Goal: Information Seeking & Learning: Understand process/instructions

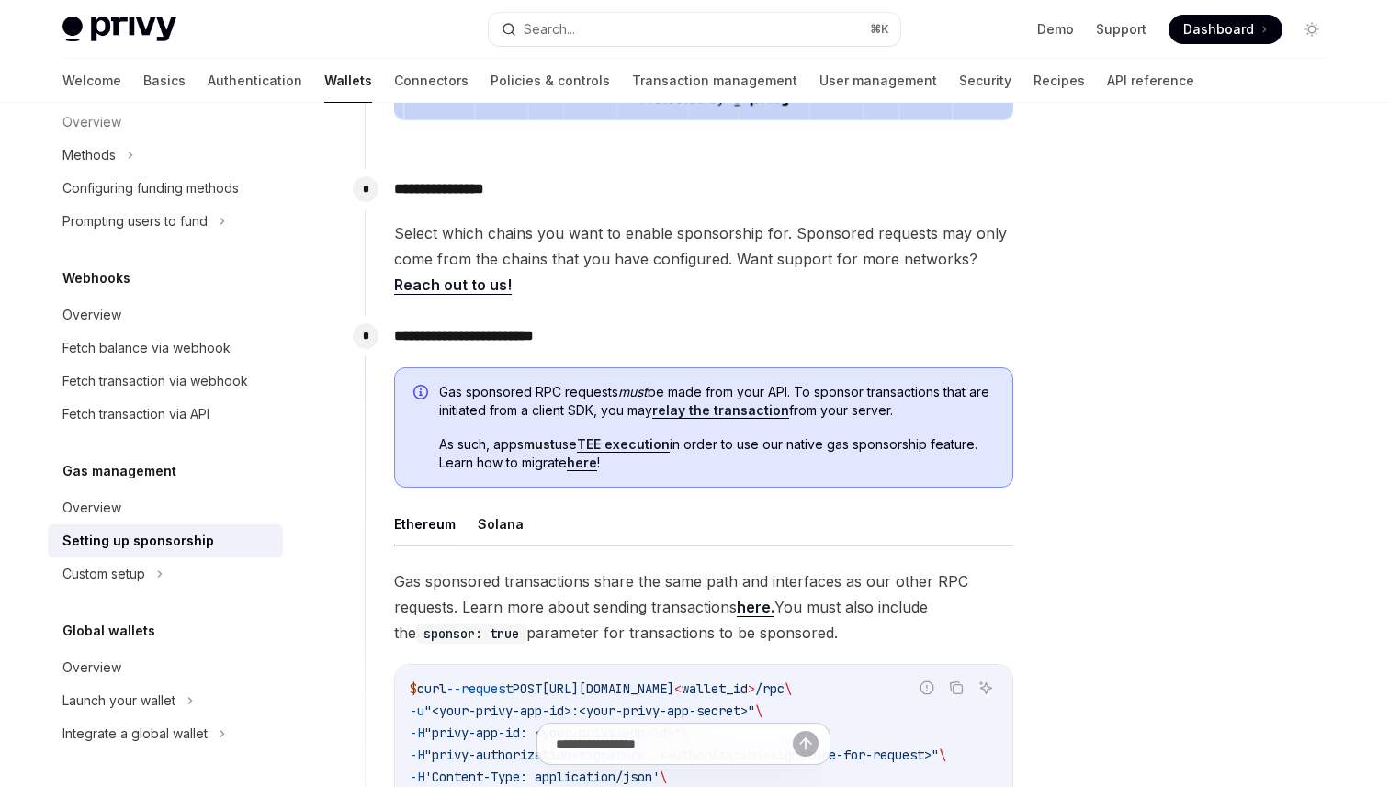
scroll to position [775, 0]
click at [518, 391] on span "Gas sponsored RPC requests must be made from your API. To sponsor transactions …" at bounding box center [716, 399] width 555 height 37
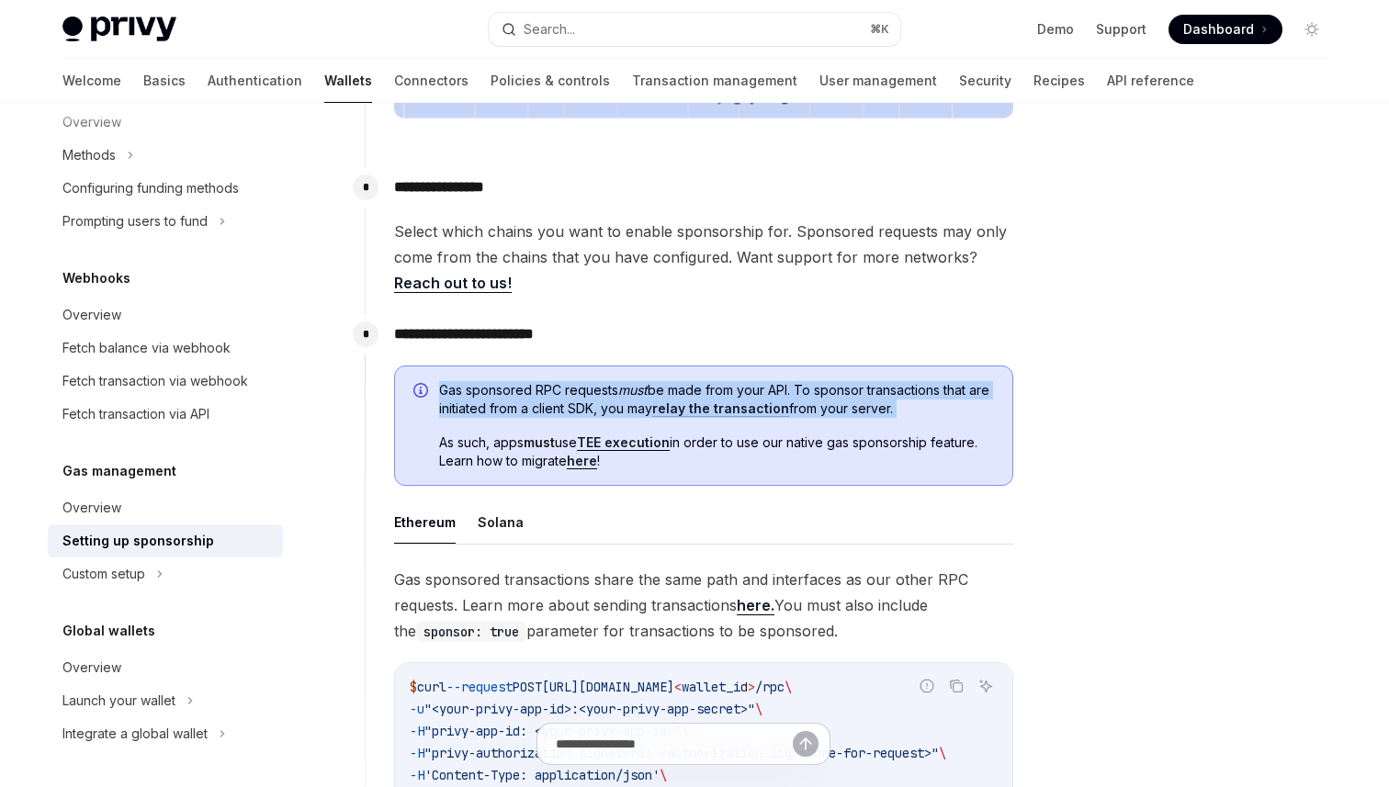
click at [518, 391] on span "Gas sponsored RPC requests must be made from your API. To sponsor transactions …" at bounding box center [716, 399] width 555 height 37
copy span "Gas sponsored RPC requests must be made from your API. To sponsor transactions …"
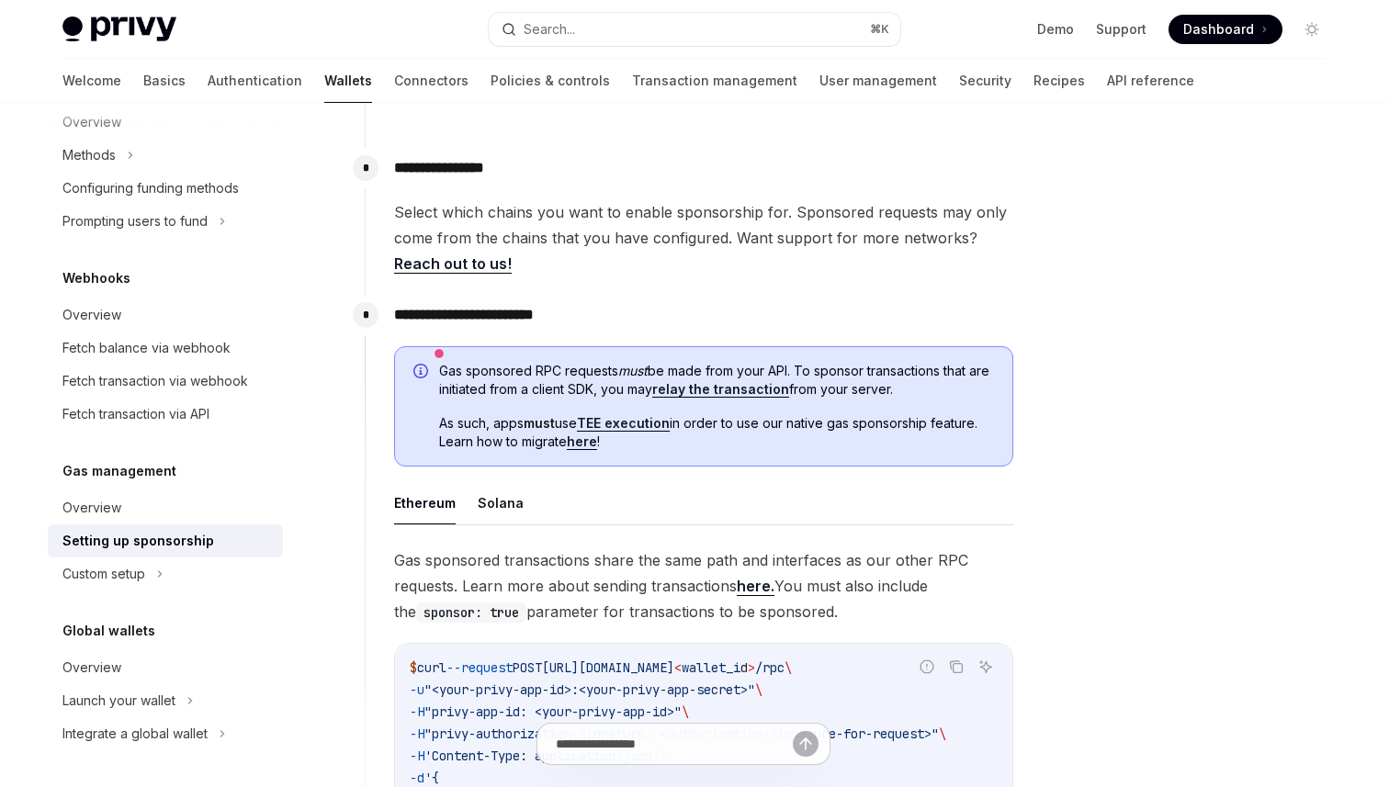
click at [854, 397] on span "Gas sponsored RPC requests must be made from your API. To sponsor transactions …" at bounding box center [716, 380] width 555 height 37
click at [436, 370] on div "Gas sponsored RPC requests must be made from your API. To sponsor transactions …" at bounding box center [703, 406] width 619 height 121
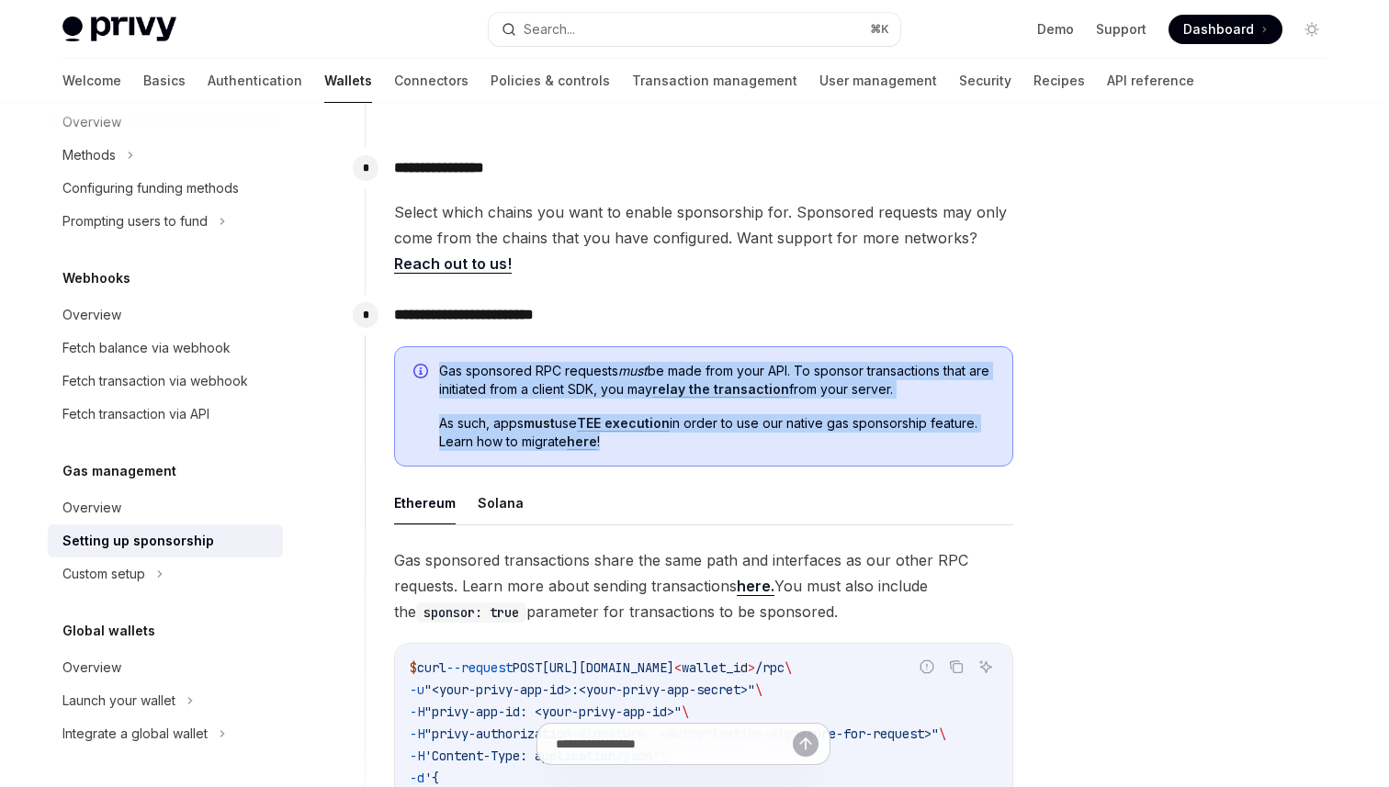
drag, startPoint x: 440, startPoint y: 369, endPoint x: 625, endPoint y: 442, distance: 198.4
click at [626, 443] on div "Gas sponsored RPC requests must be made from your API. To sponsor transactions …" at bounding box center [716, 407] width 555 height 90
copy div "Gas sponsored RPC requests must be made from your API. To sponsor transactions …"
click at [686, 331] on div "**********" at bounding box center [689, 674] width 649 height 759
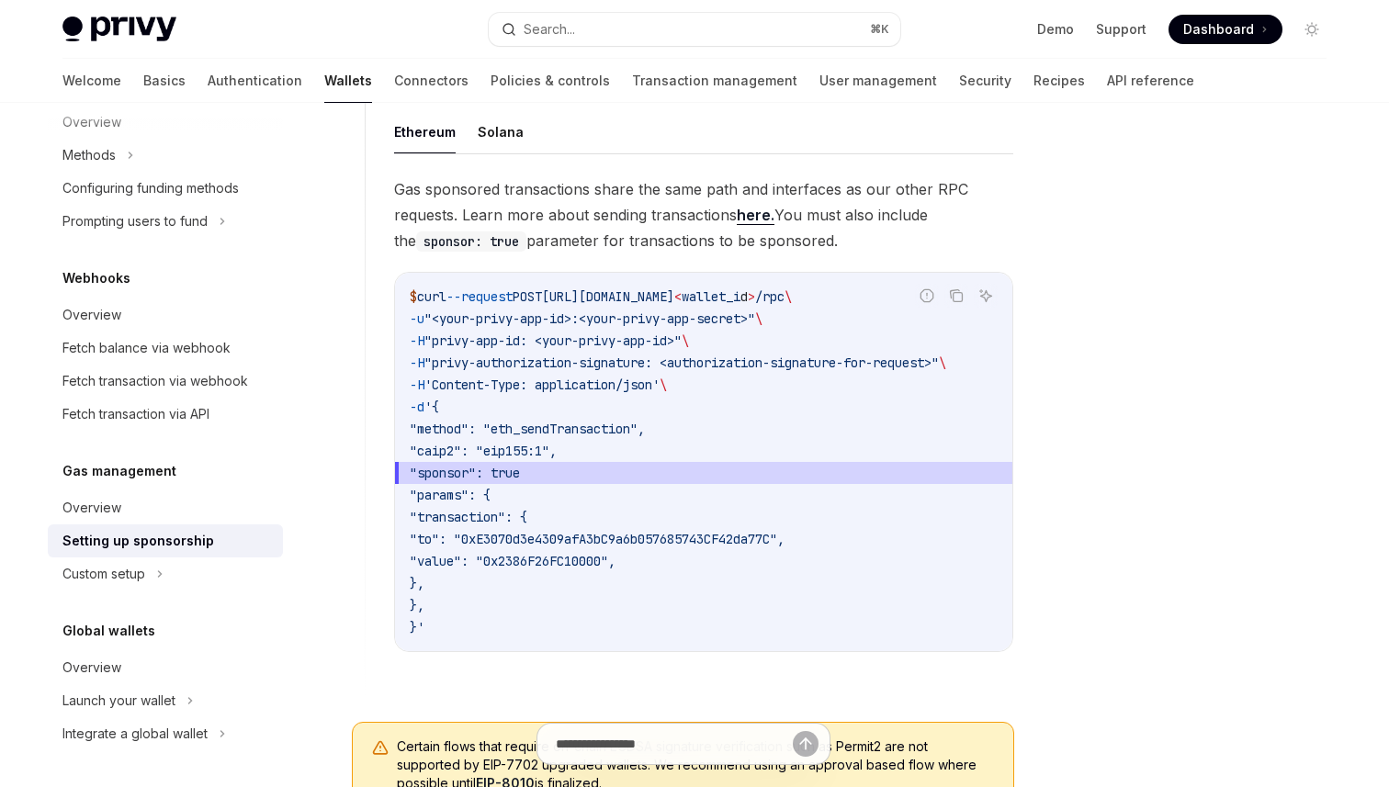
scroll to position [0, 0]
click at [953, 297] on icon "Copy the contents from the code block" at bounding box center [957, 297] width 9 height 9
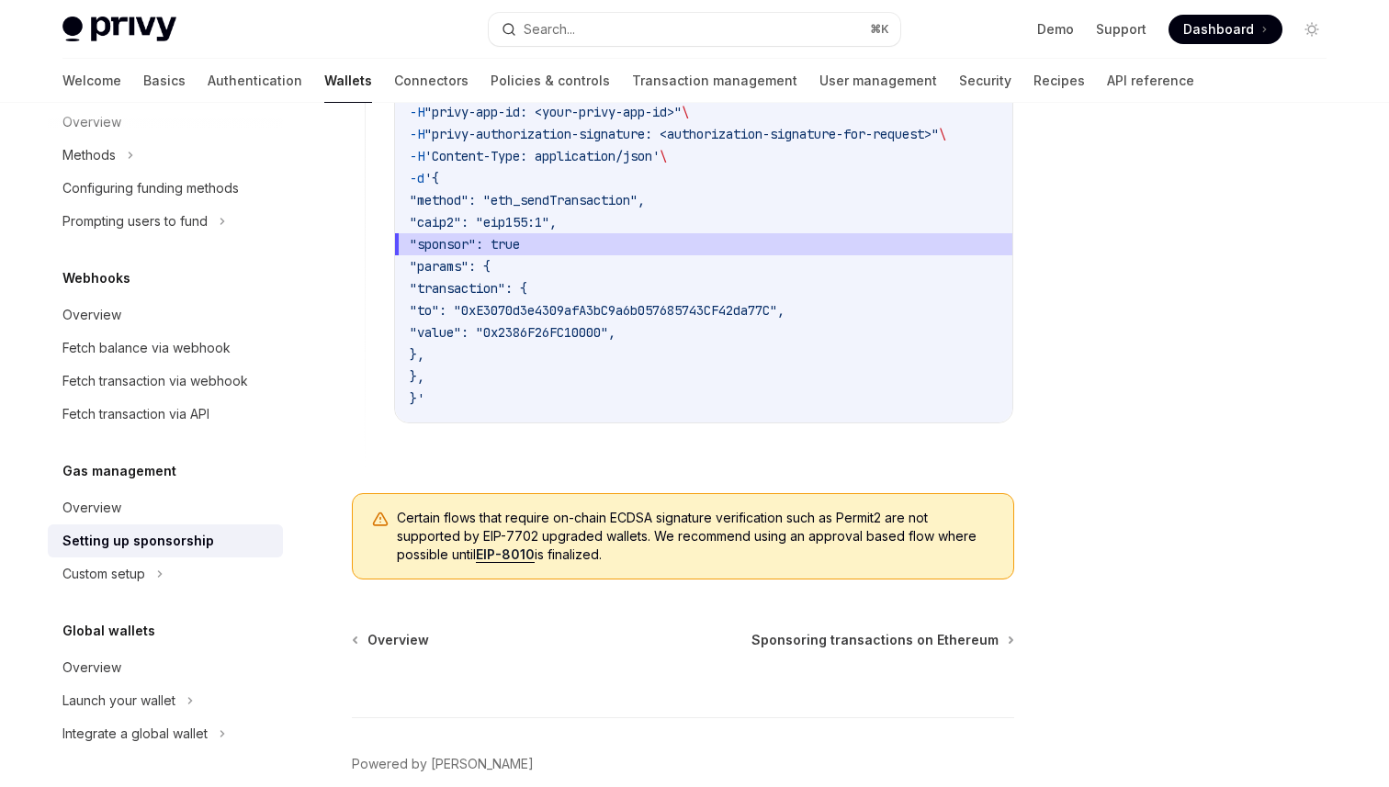
scroll to position [1491, 0]
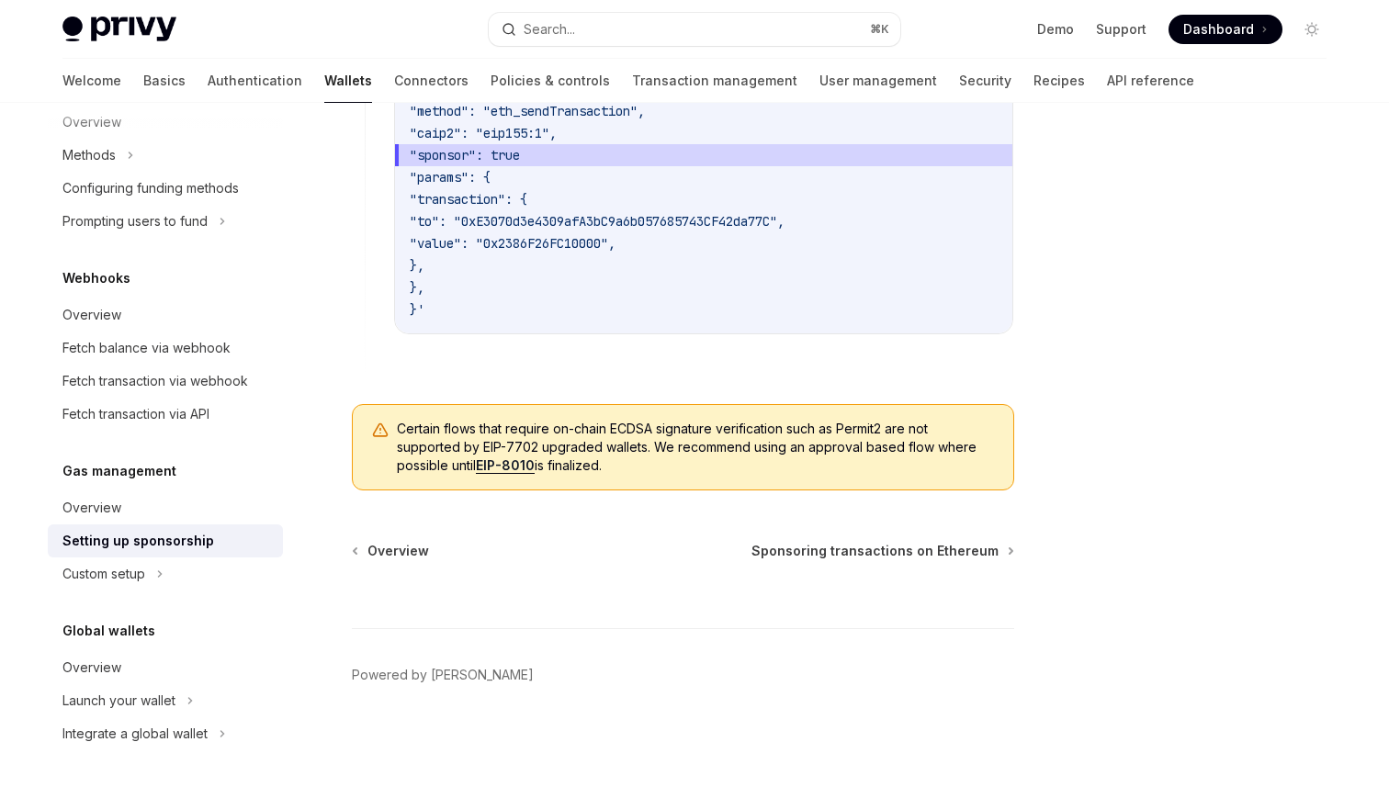
click at [829, 231] on code "$ curl --request POST https://api.privy.io/v1/wallets/ < wallet_i d > /rpc \ -u…" at bounding box center [704, 144] width 588 height 353
click at [155, 580] on div "Custom setup" at bounding box center [165, 574] width 235 height 33
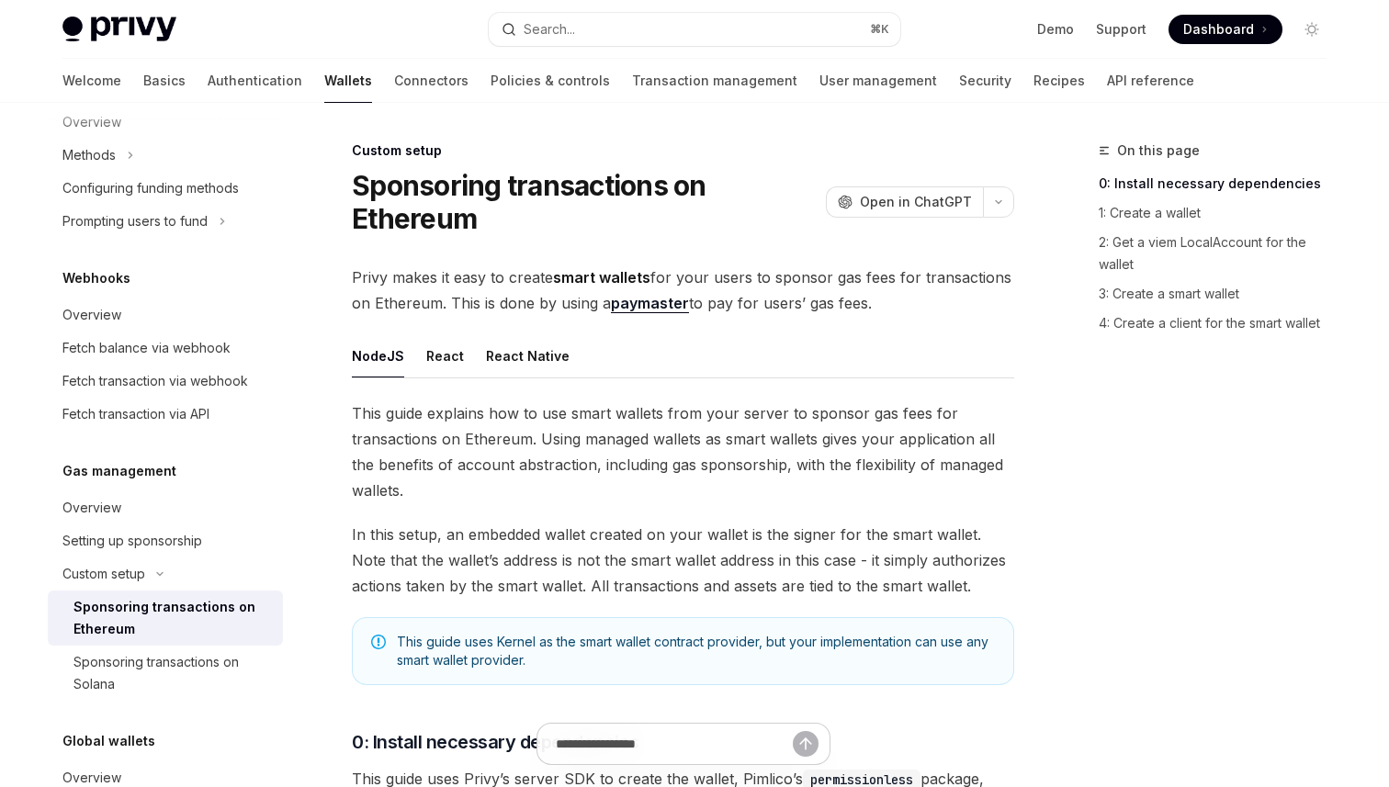
scroll to position [901, 0]
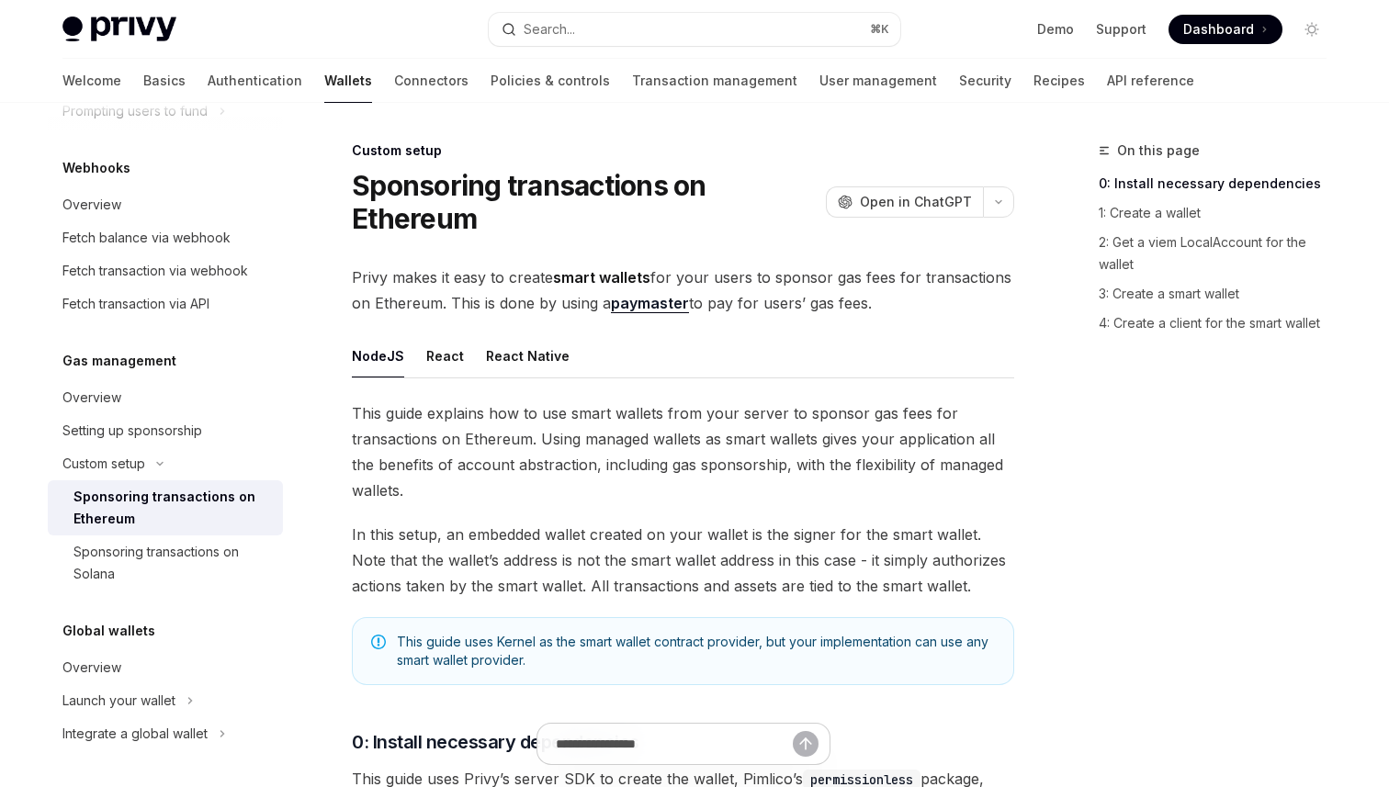
click at [720, 306] on span "Privy makes it easy to create smart wallets for your users to sponsor gas fees …" at bounding box center [683, 290] width 662 height 51
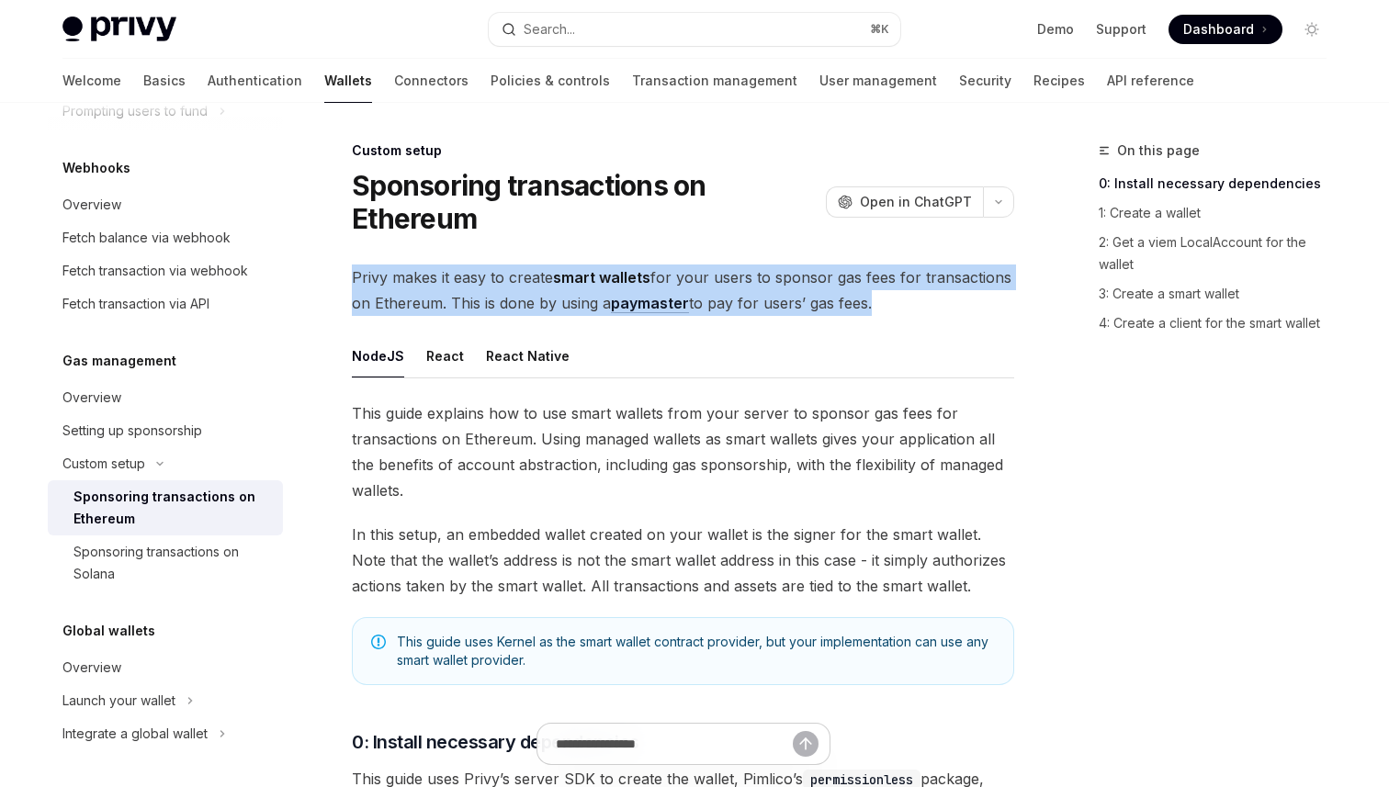
click at [720, 306] on span "Privy makes it easy to create smart wallets for your users to sponsor gas fees …" at bounding box center [683, 290] width 662 height 51
click at [748, 303] on span "Privy makes it easy to create smart wallets for your users to sponsor gas fees …" at bounding box center [683, 290] width 662 height 51
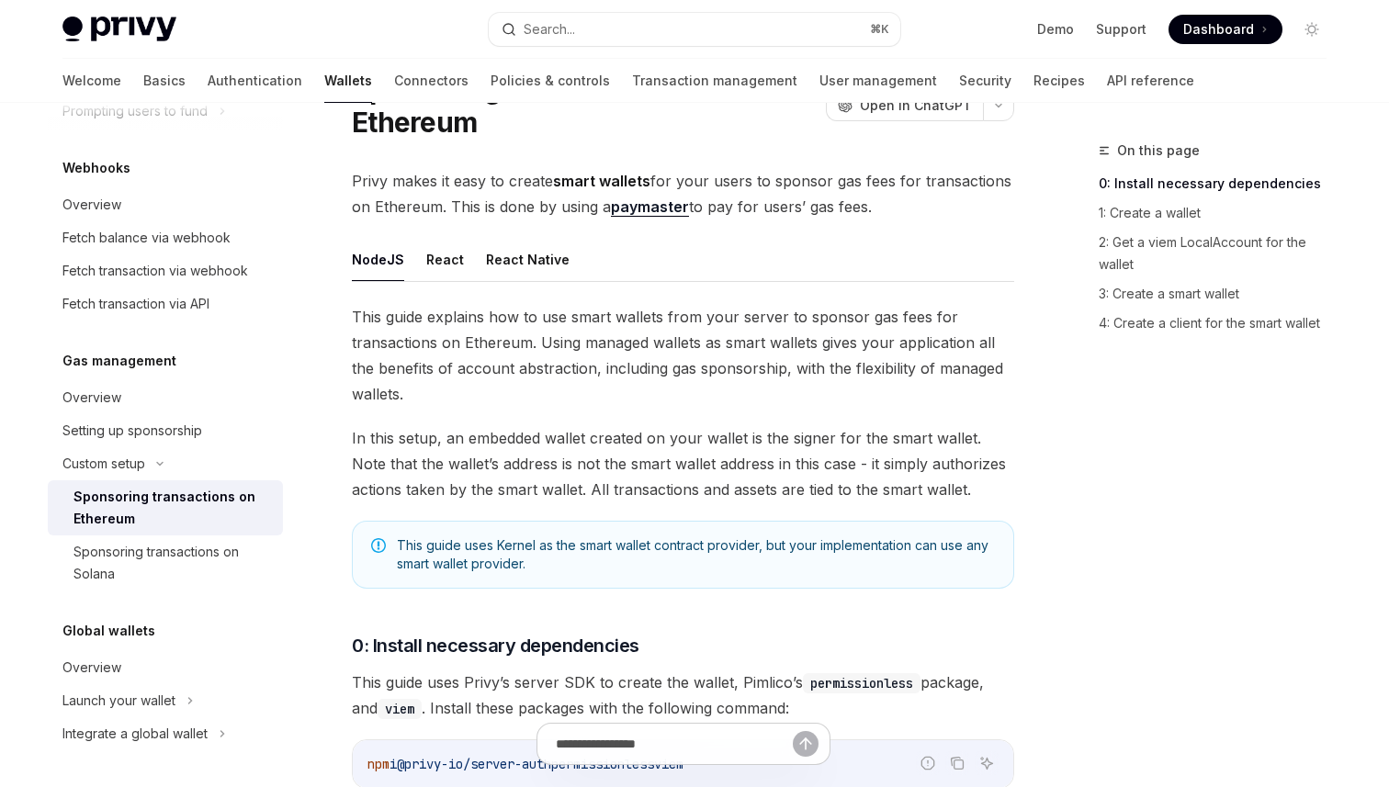
scroll to position [24, 0]
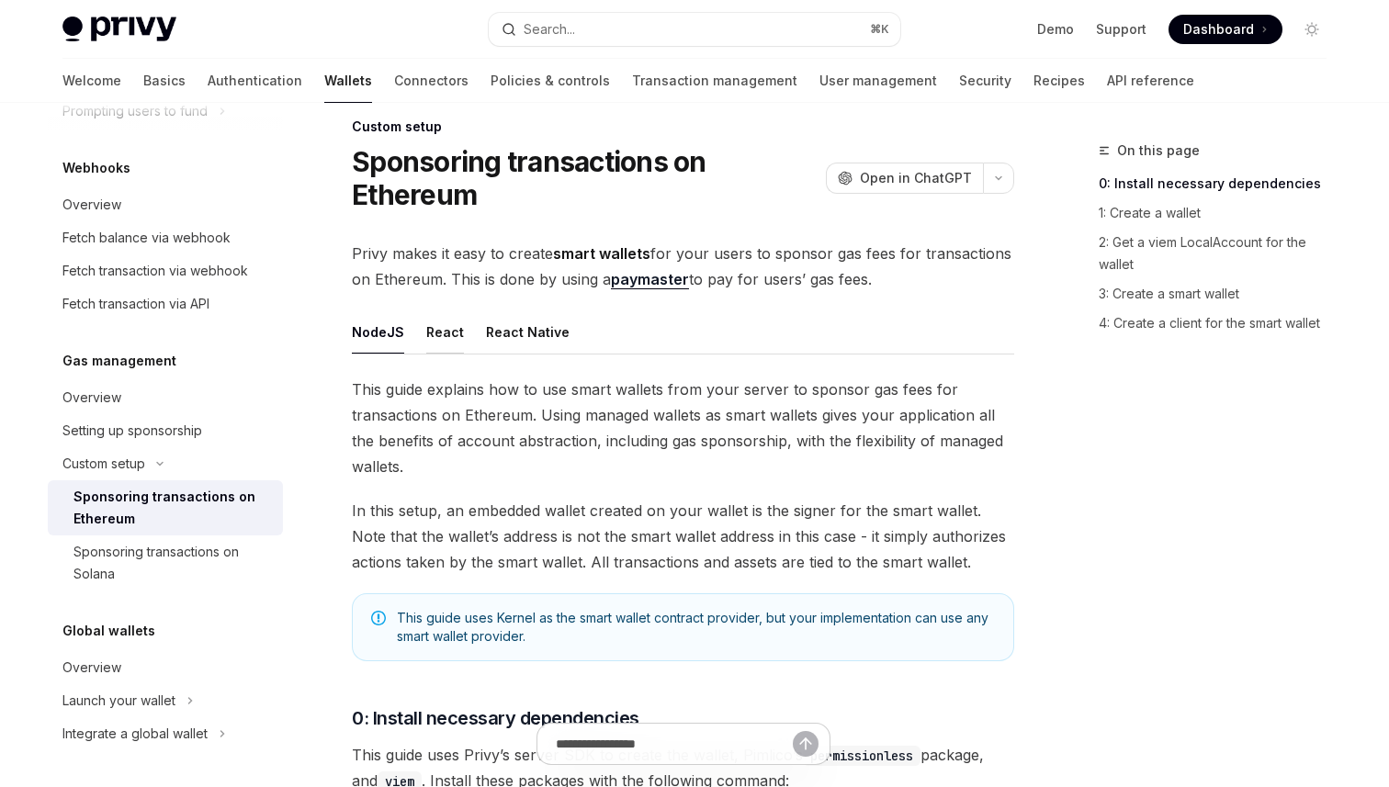
click at [448, 333] on button "React" at bounding box center [445, 331] width 38 height 43
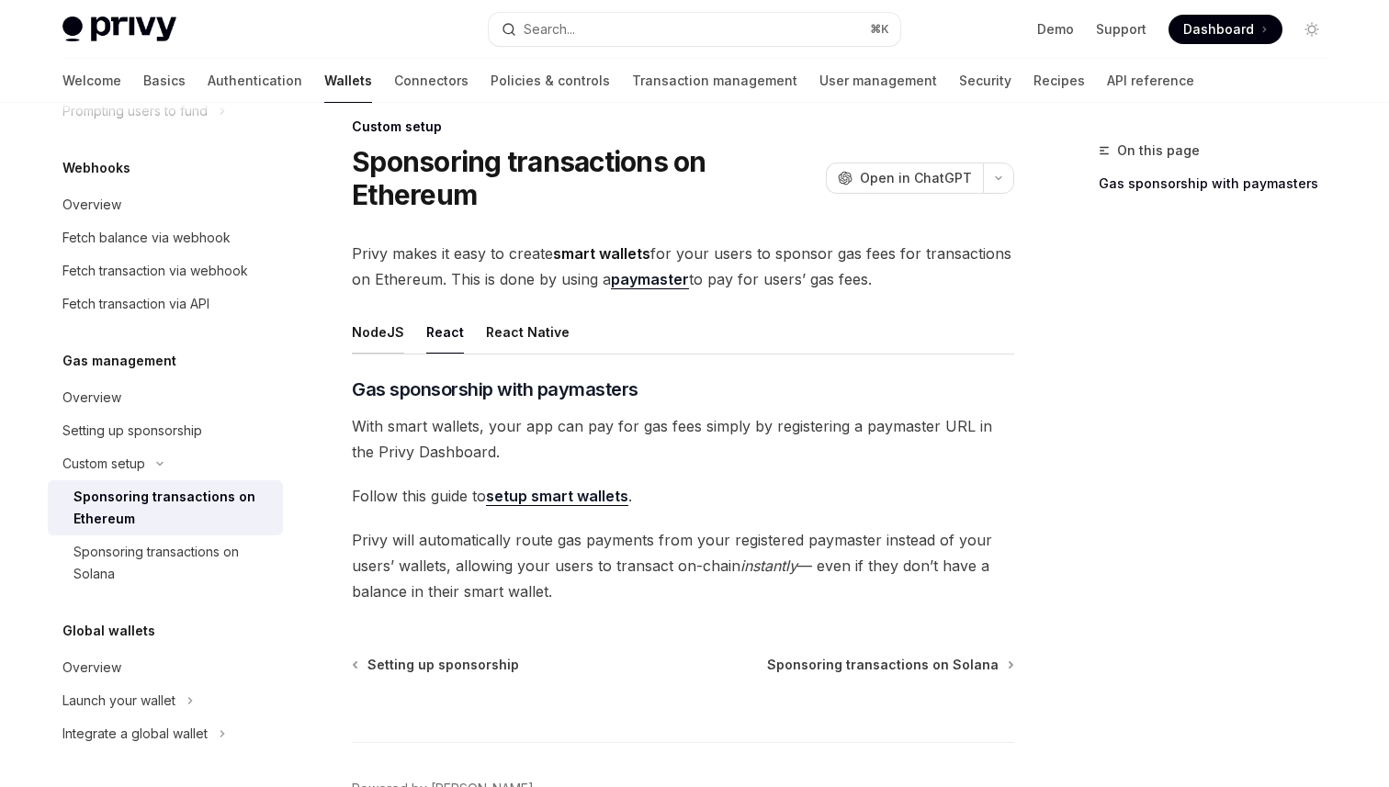
click at [388, 337] on button "NodeJS" at bounding box center [378, 331] width 52 height 43
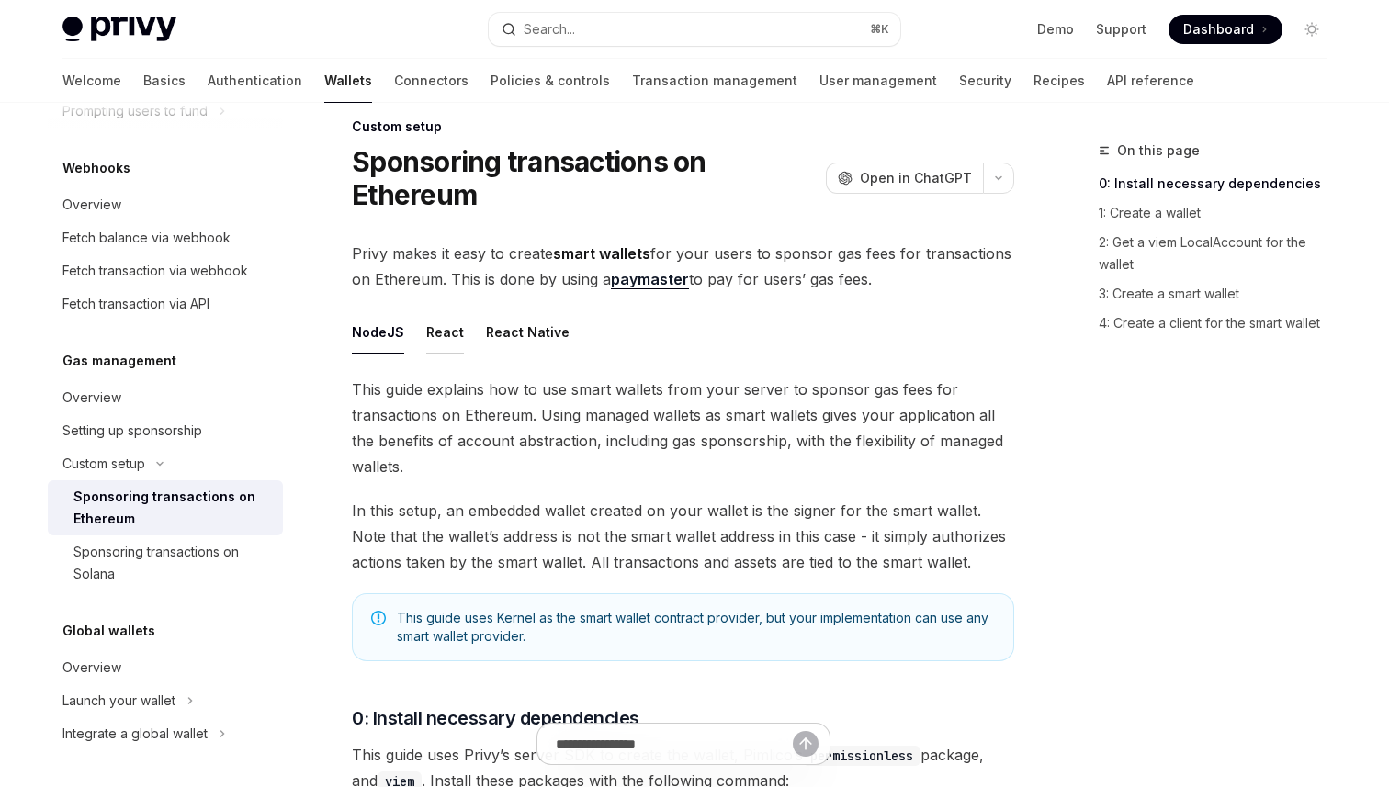
click at [430, 336] on button "React" at bounding box center [445, 331] width 38 height 43
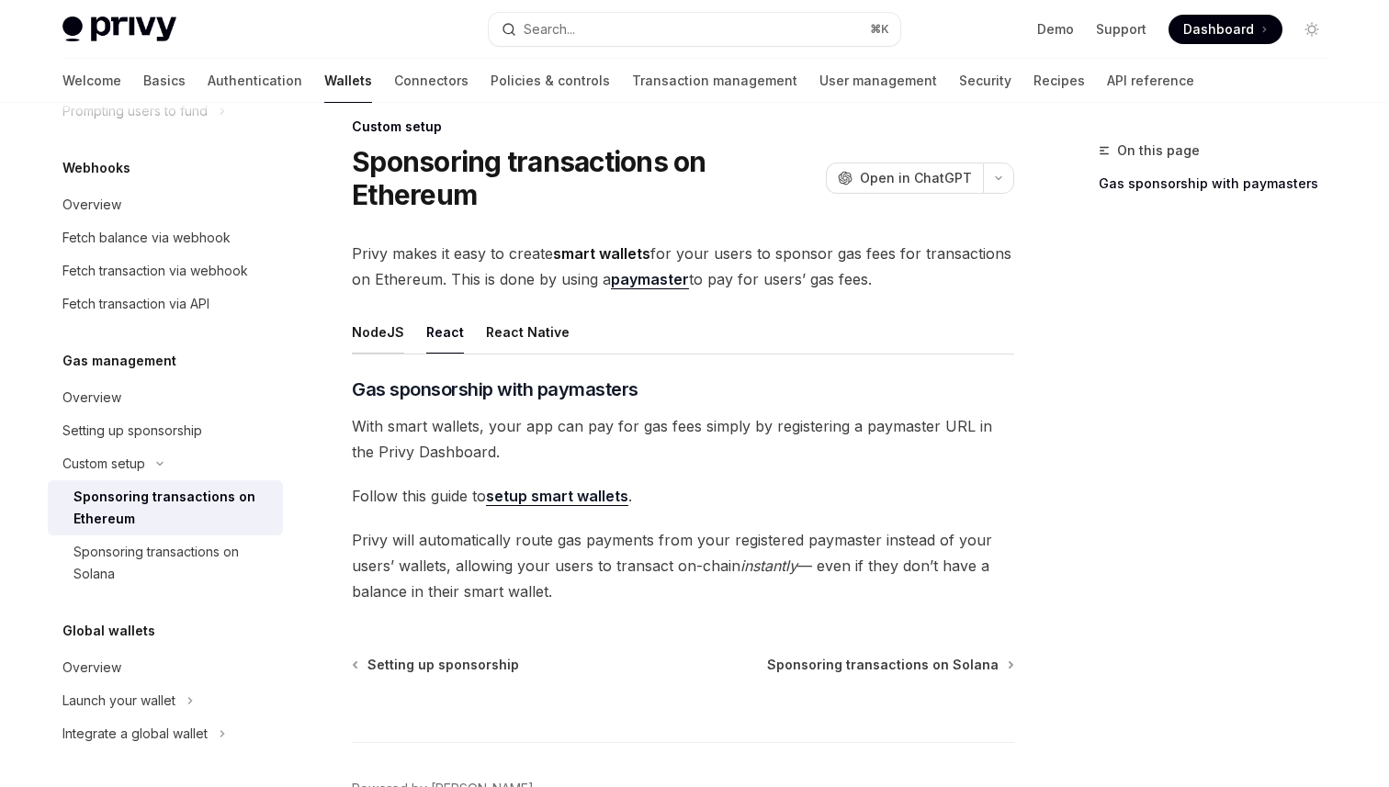
click at [377, 336] on button "NodeJS" at bounding box center [378, 331] width 52 height 43
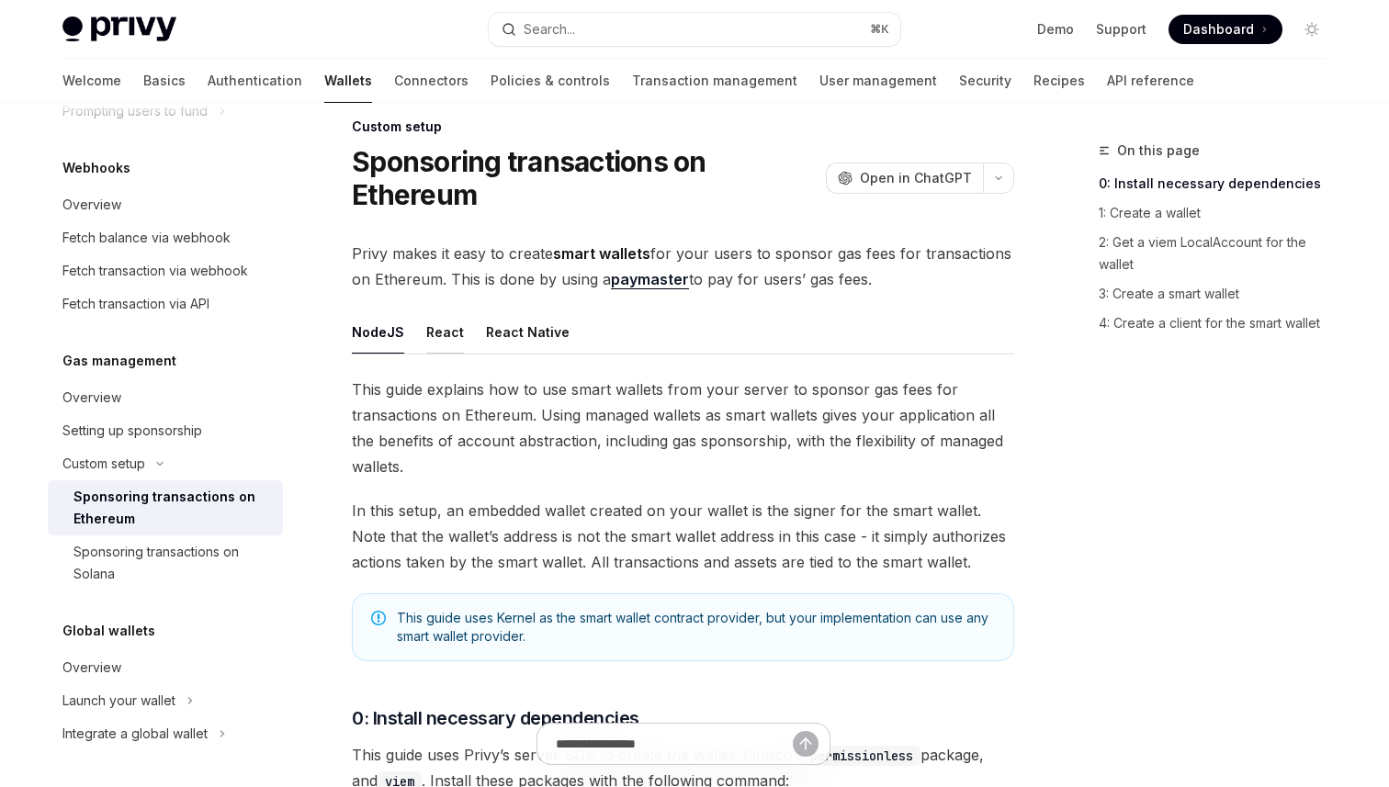
click at [427, 333] on button "React" at bounding box center [445, 331] width 38 height 43
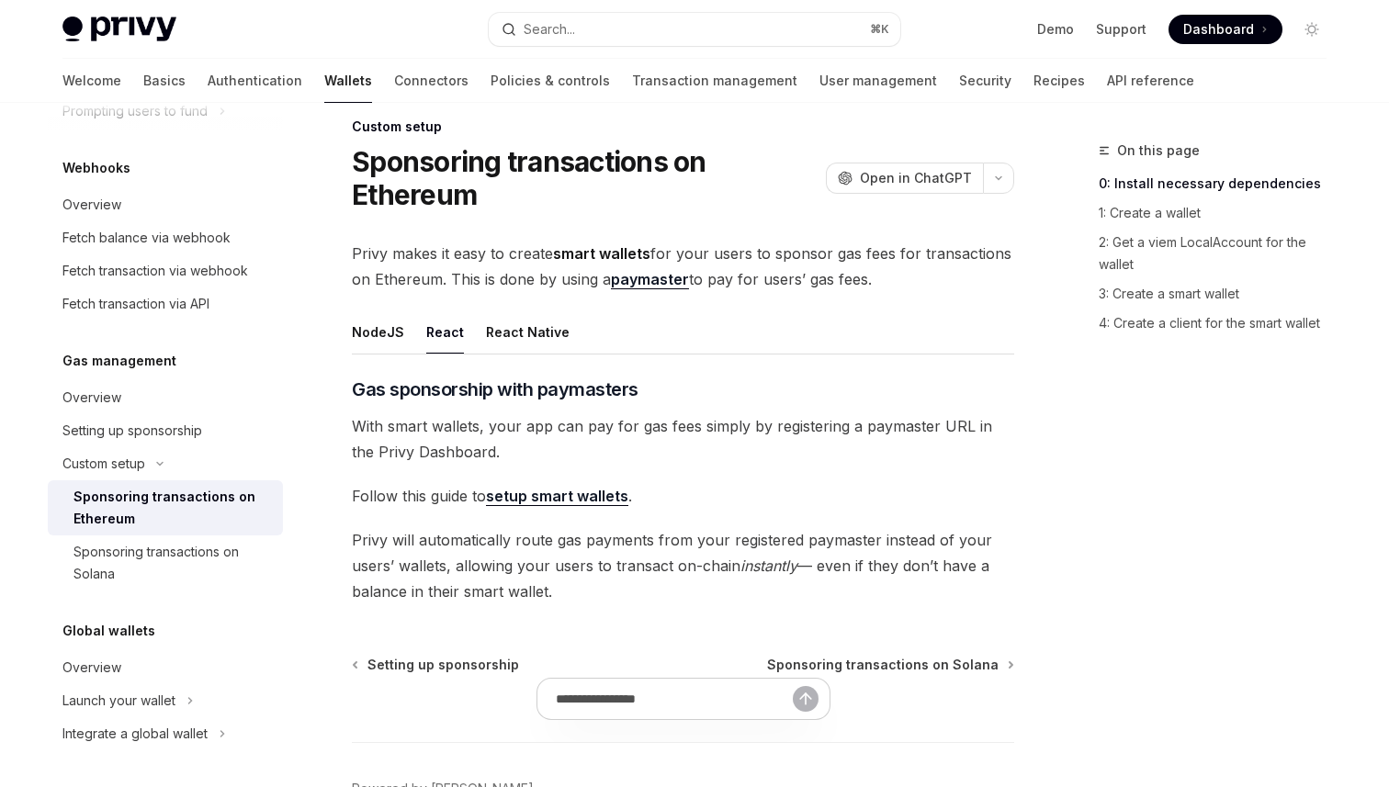
type textarea "*"
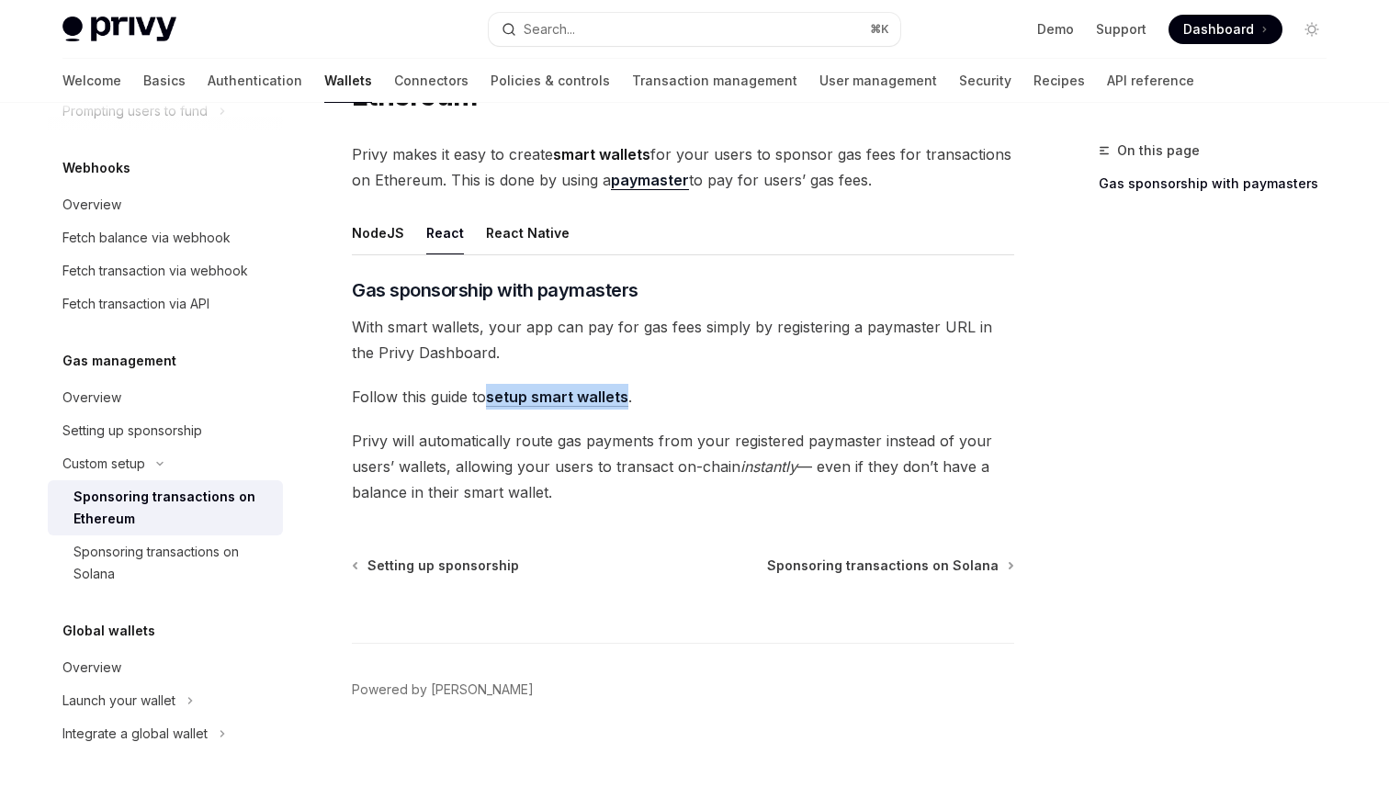
scroll to position [138, 0]
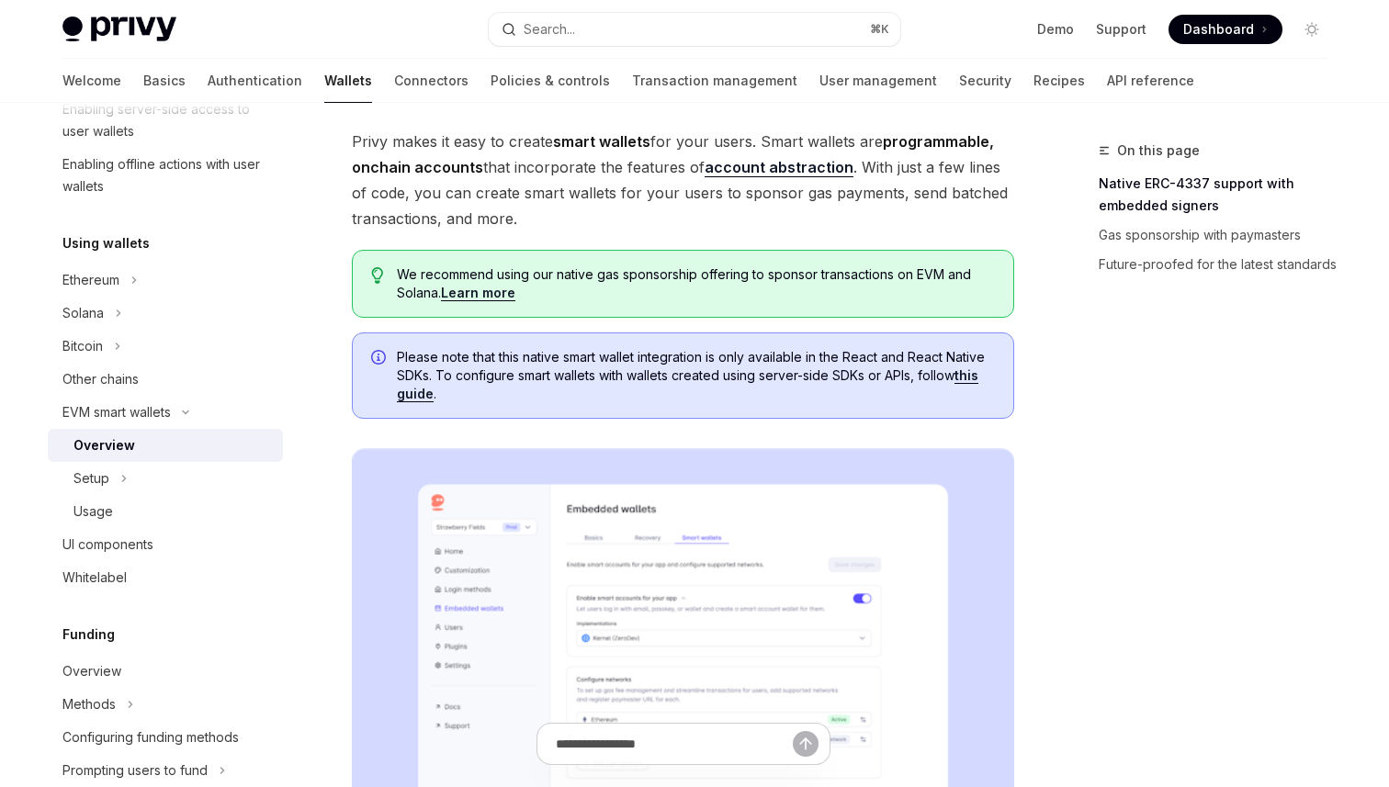
scroll to position [100, 0]
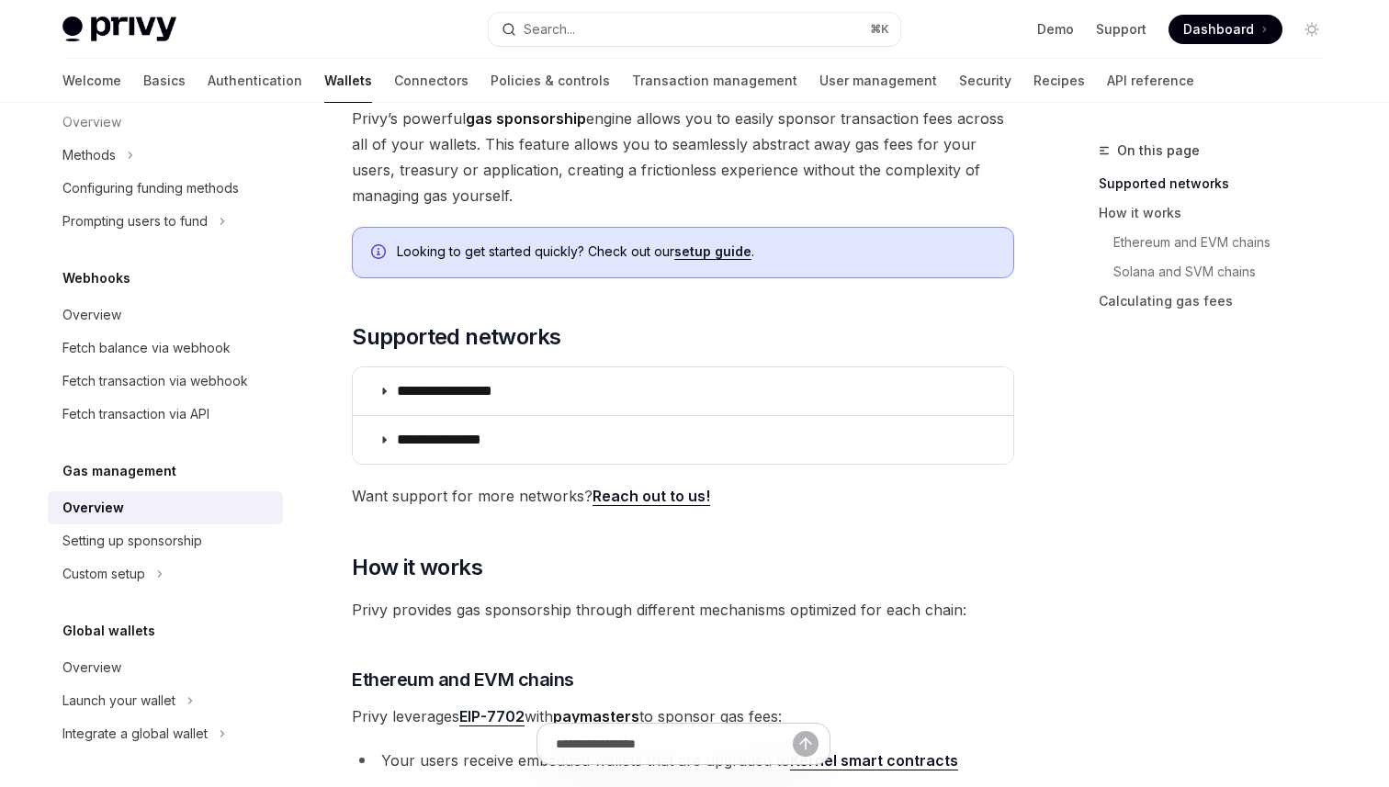
scroll to position [136, 0]
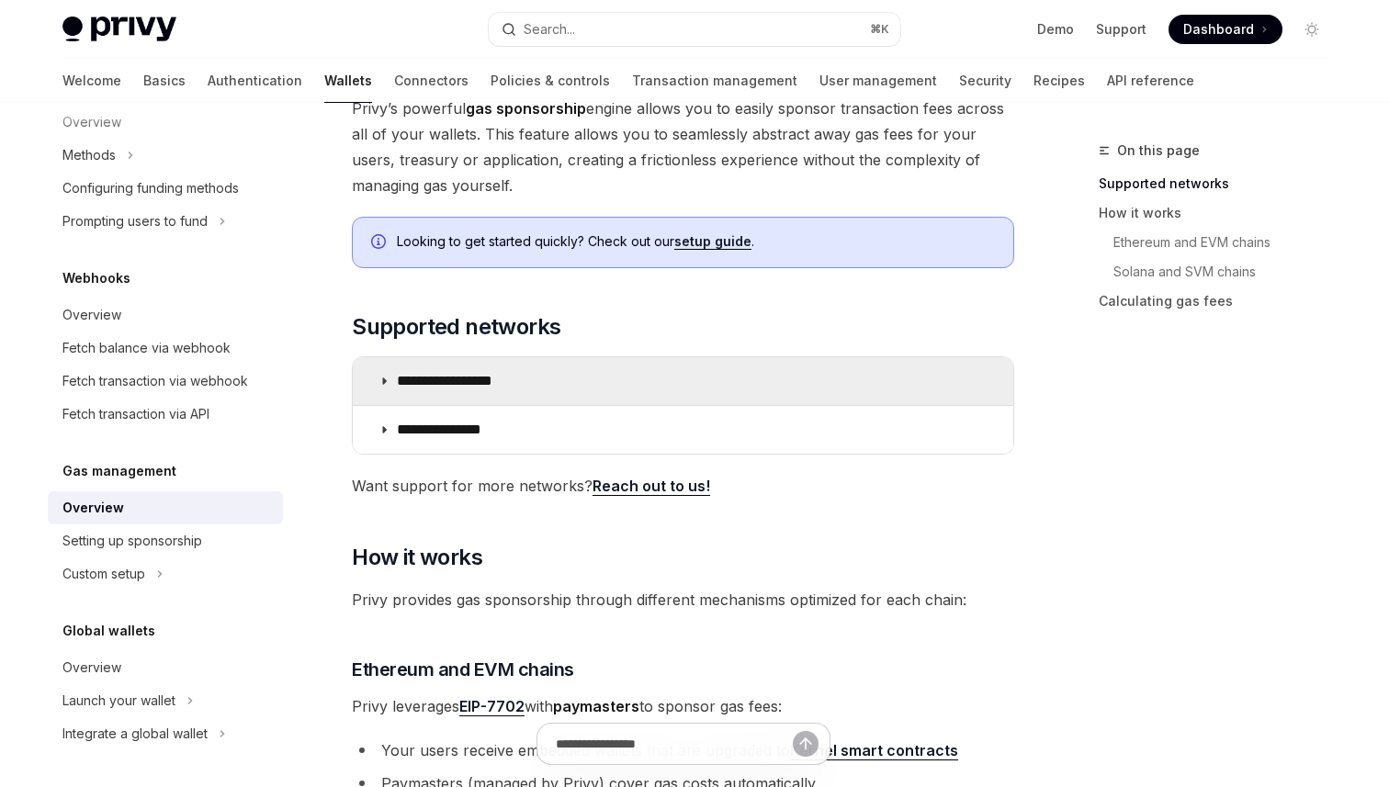
click at [389, 385] on icon at bounding box center [383, 381] width 11 height 11
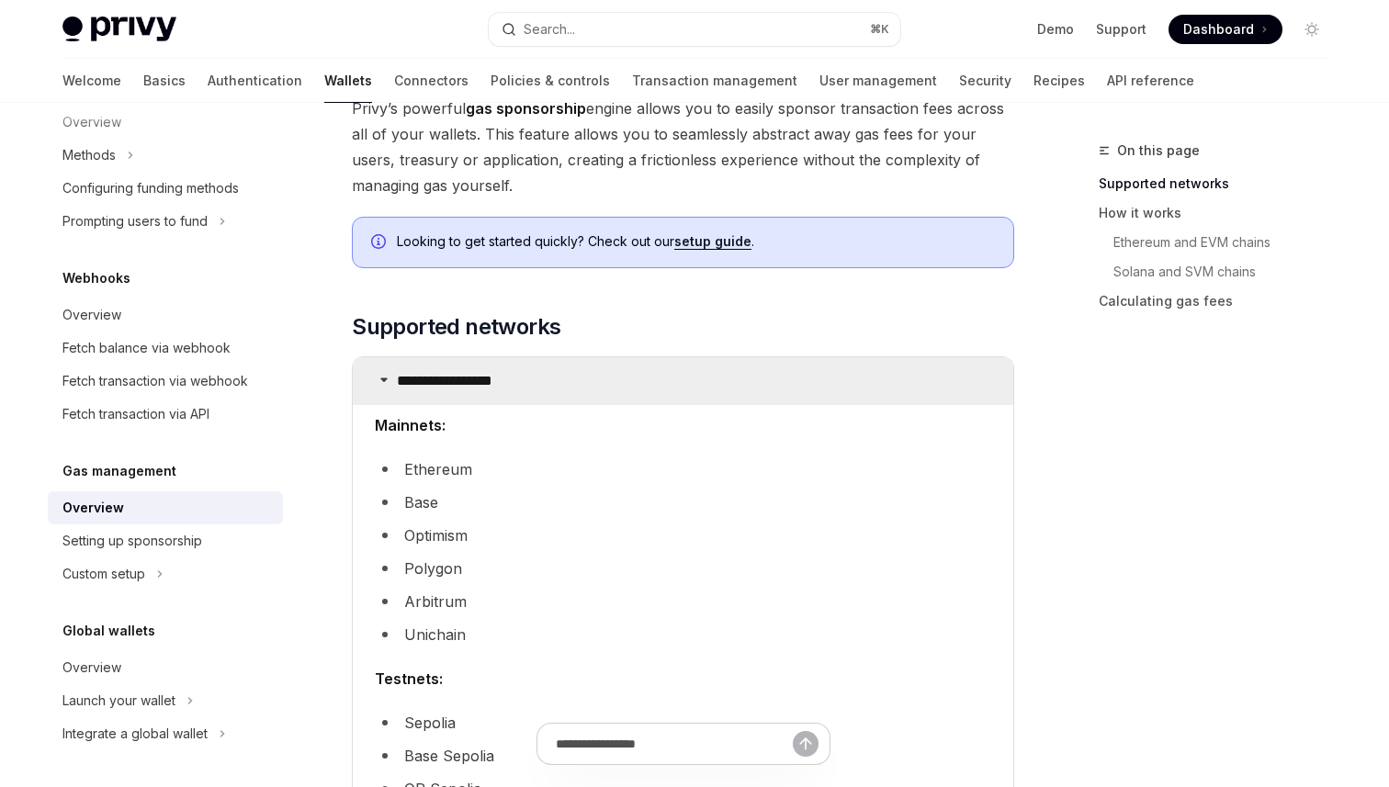
click at [389, 385] on summary "**********" at bounding box center [683, 381] width 660 height 48
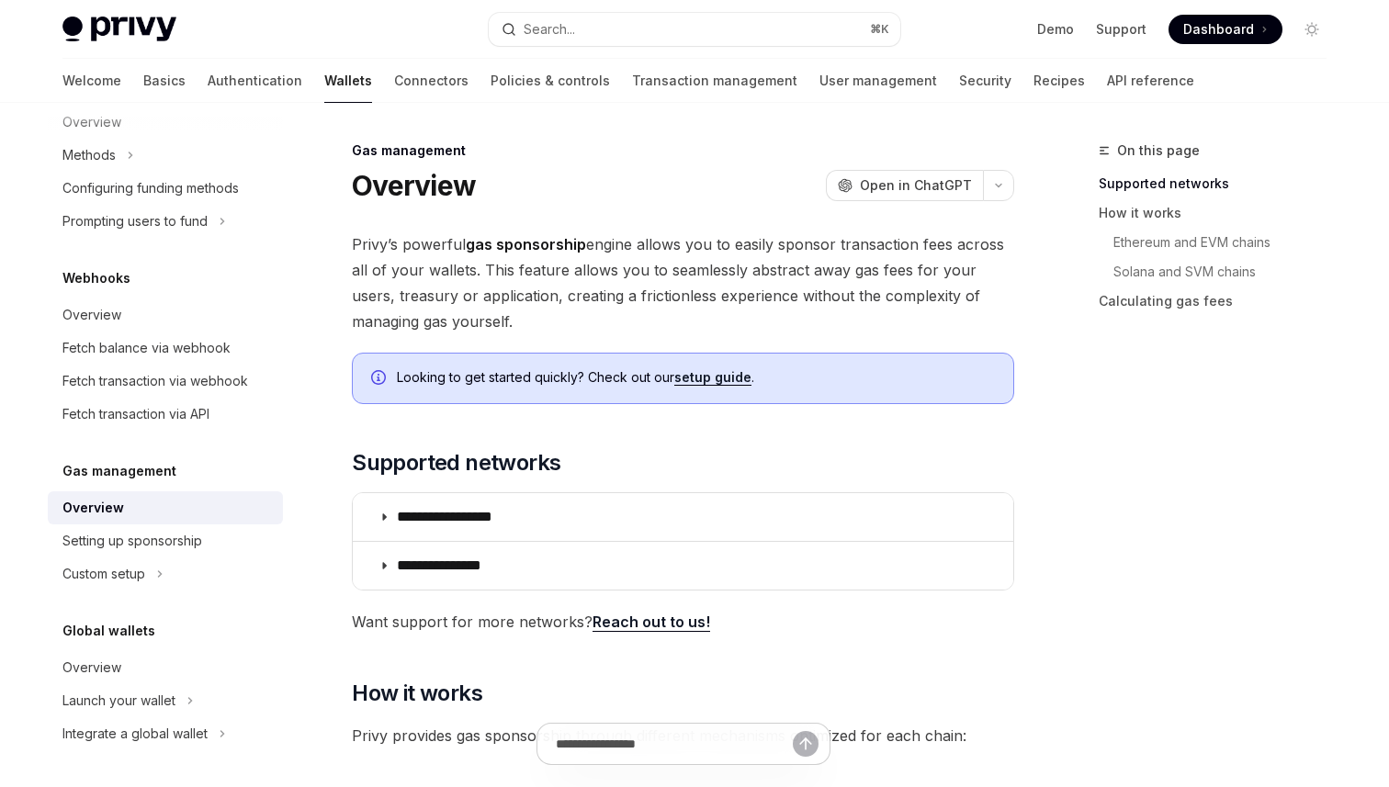
click at [695, 377] on link "setup guide" at bounding box center [712, 377] width 77 height 17
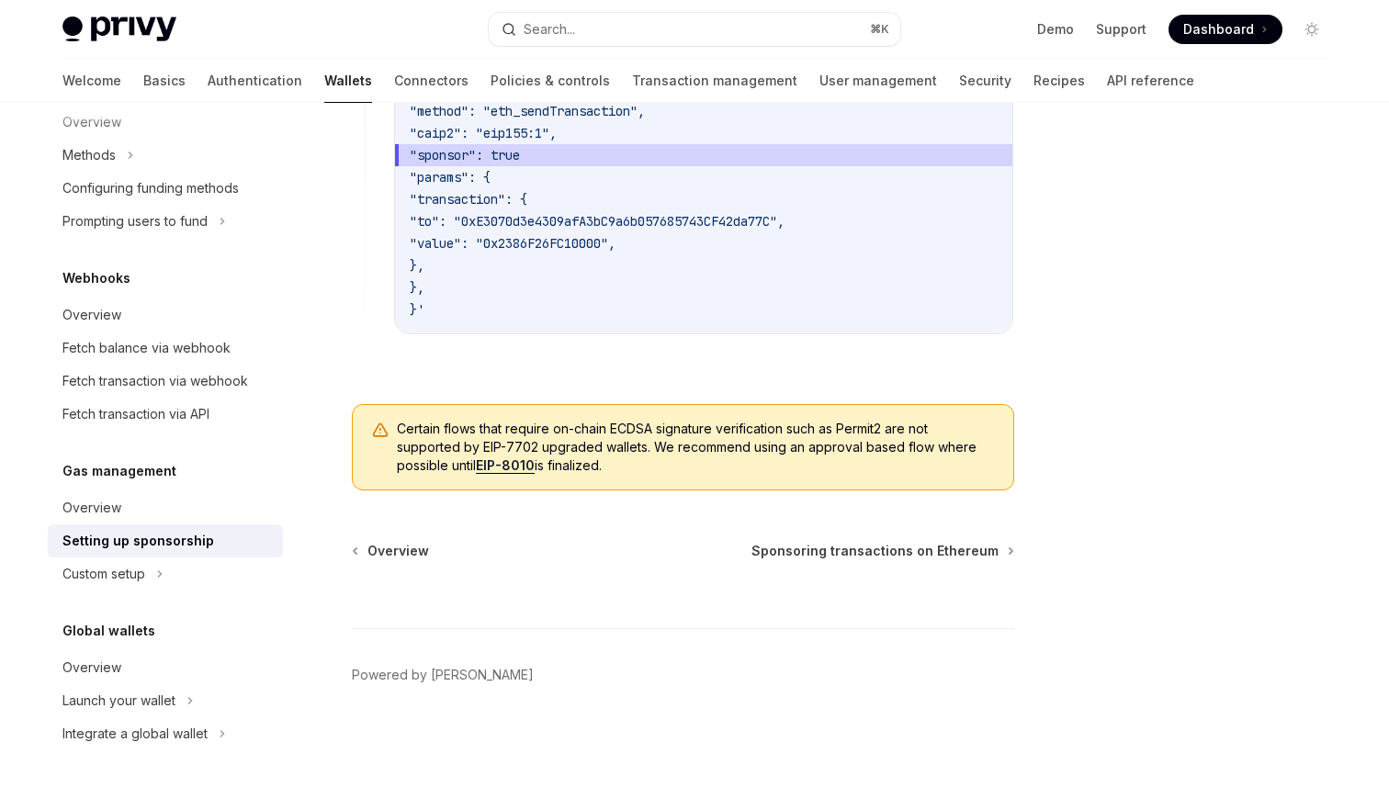
scroll to position [1491, 0]
click at [784, 547] on span "Sponsoring transactions on Ethereum" at bounding box center [874, 551] width 247 height 18
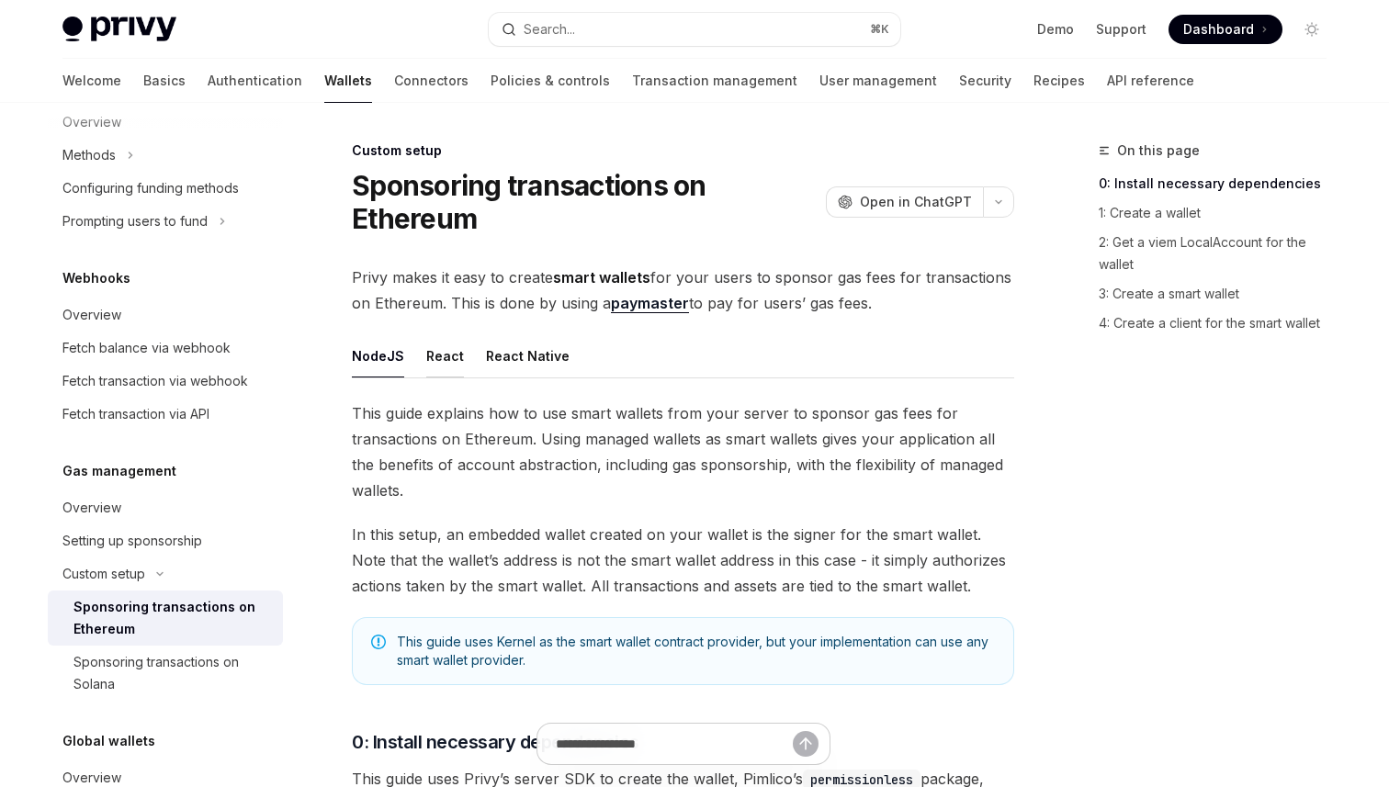
click at [447, 358] on button "React" at bounding box center [445, 355] width 38 height 43
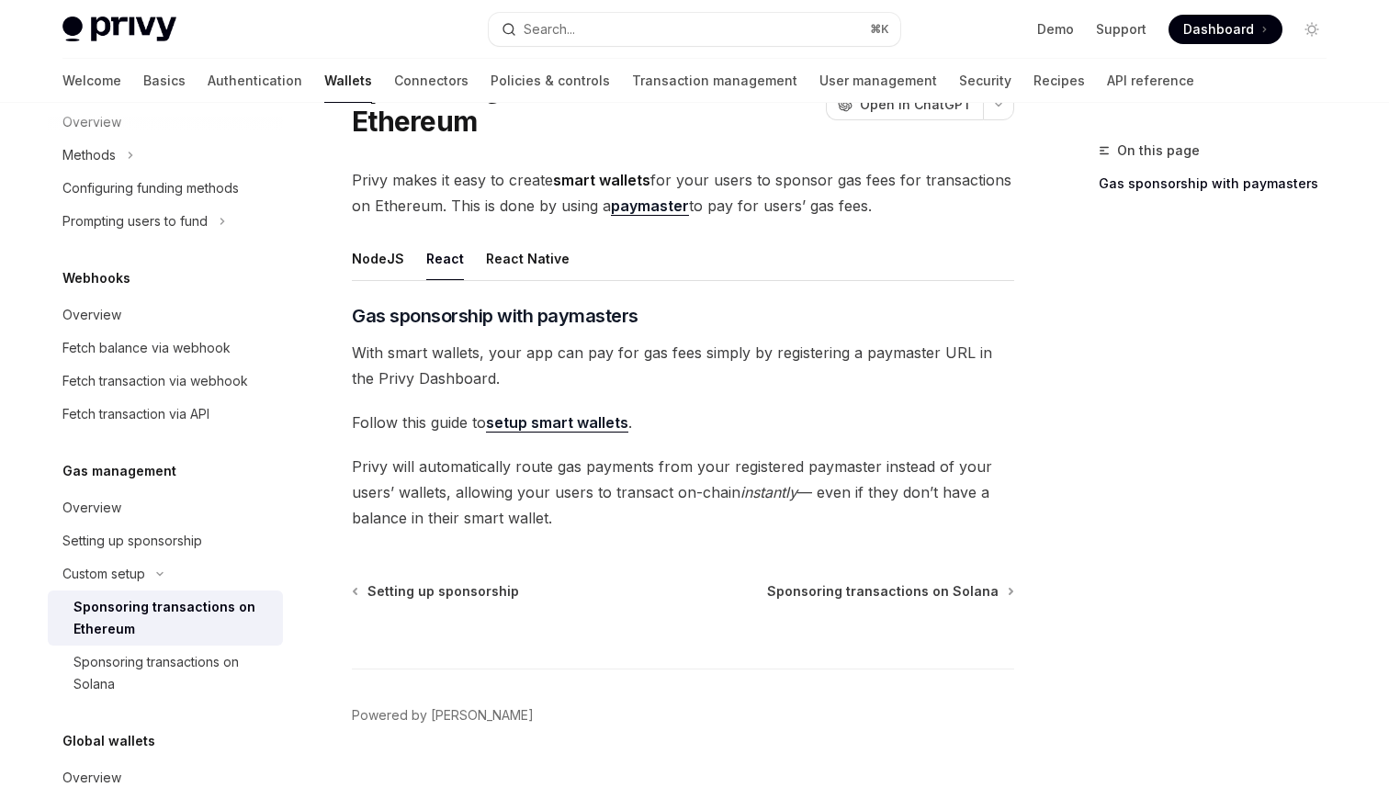
scroll to position [79, 0]
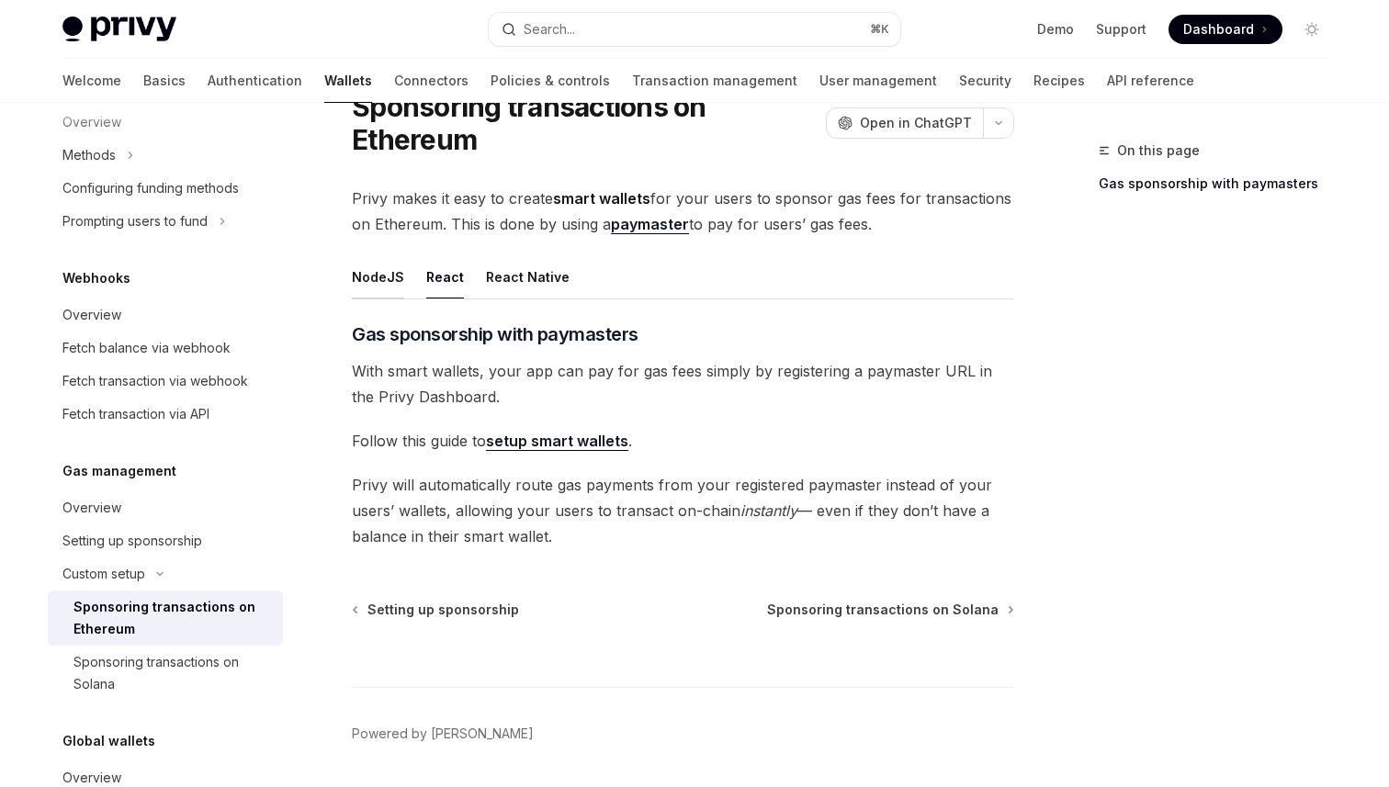
click at [383, 275] on button "NodeJS" at bounding box center [378, 276] width 52 height 43
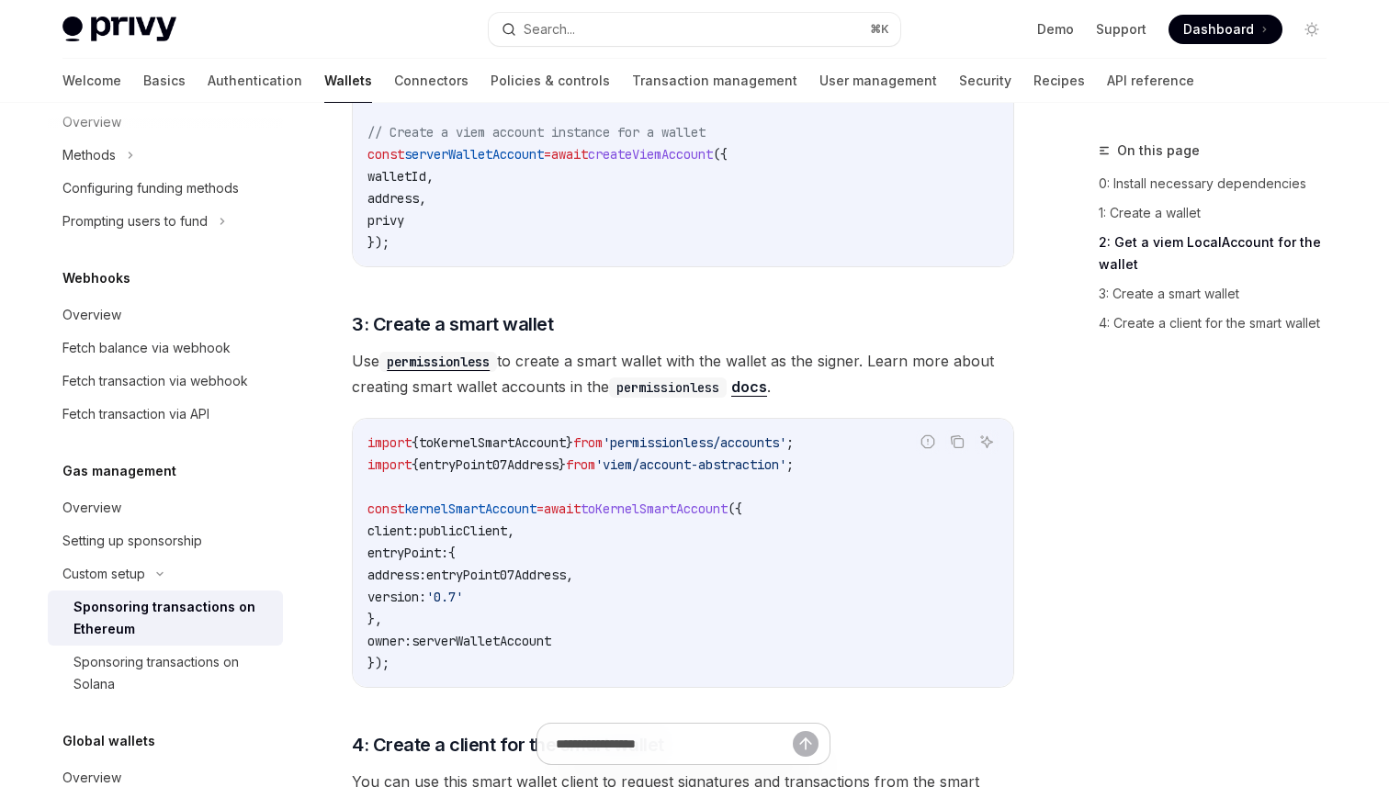
scroll to position [1398, 0]
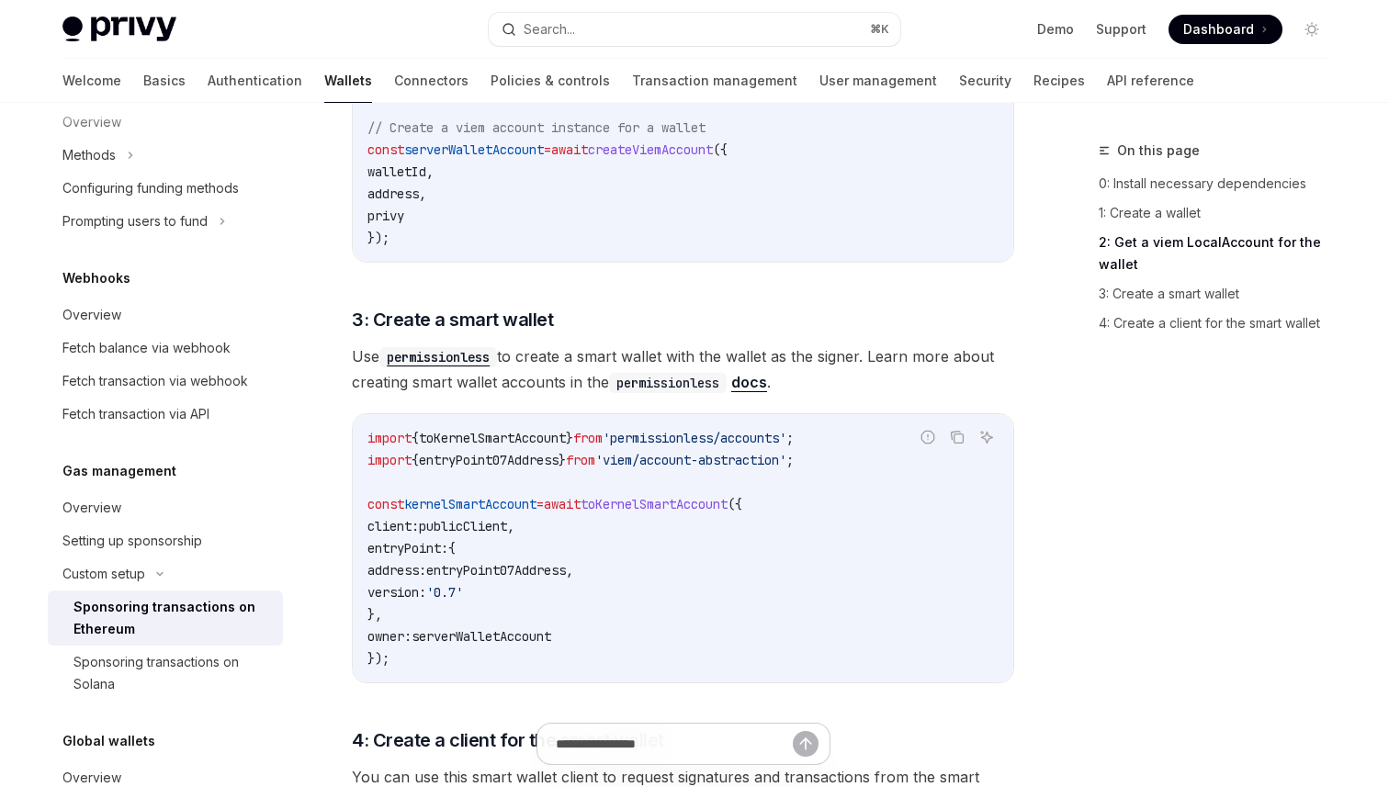
click at [491, 528] on span "publicClient" at bounding box center [463, 526] width 88 height 17
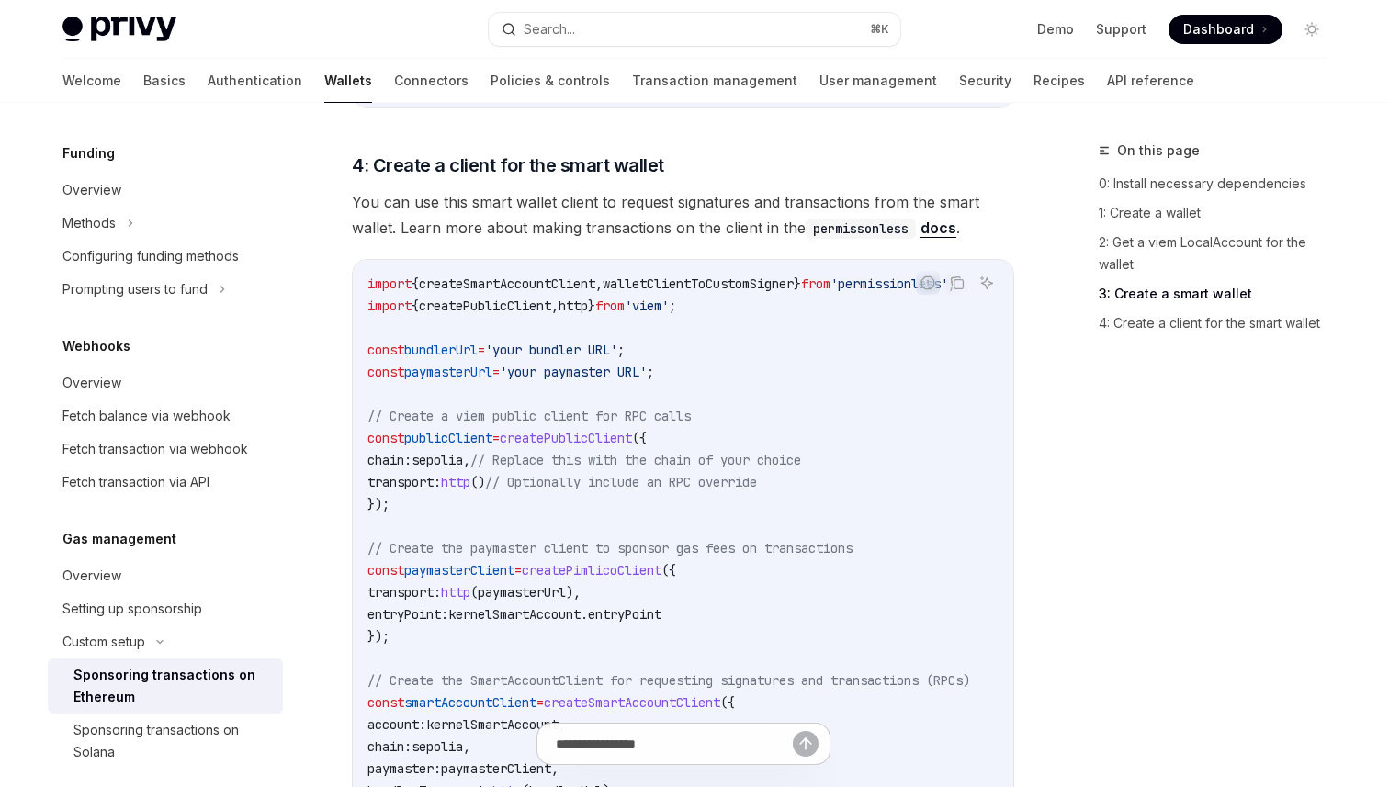
scroll to position [778, 0]
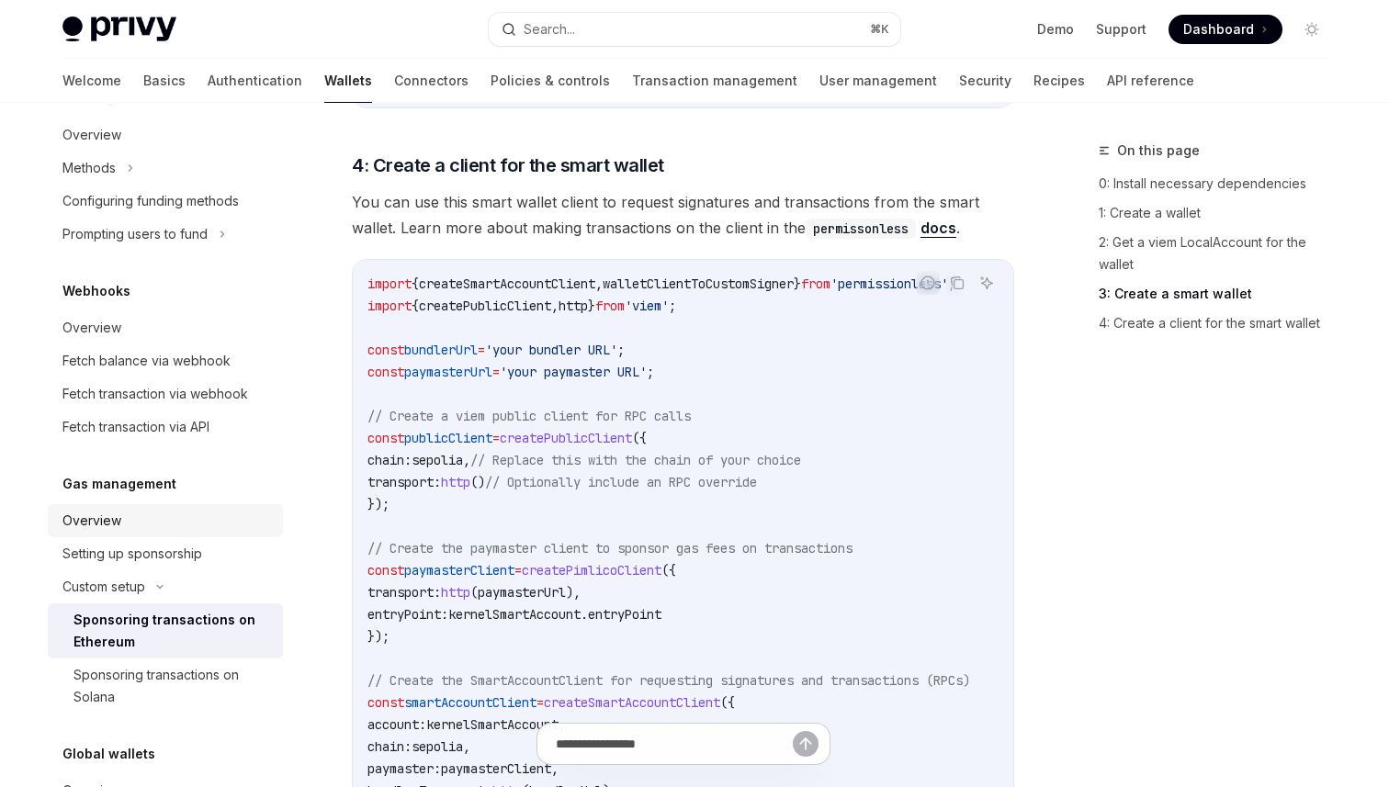
click at [120, 515] on div "Overview" at bounding box center [166, 521] width 209 height 22
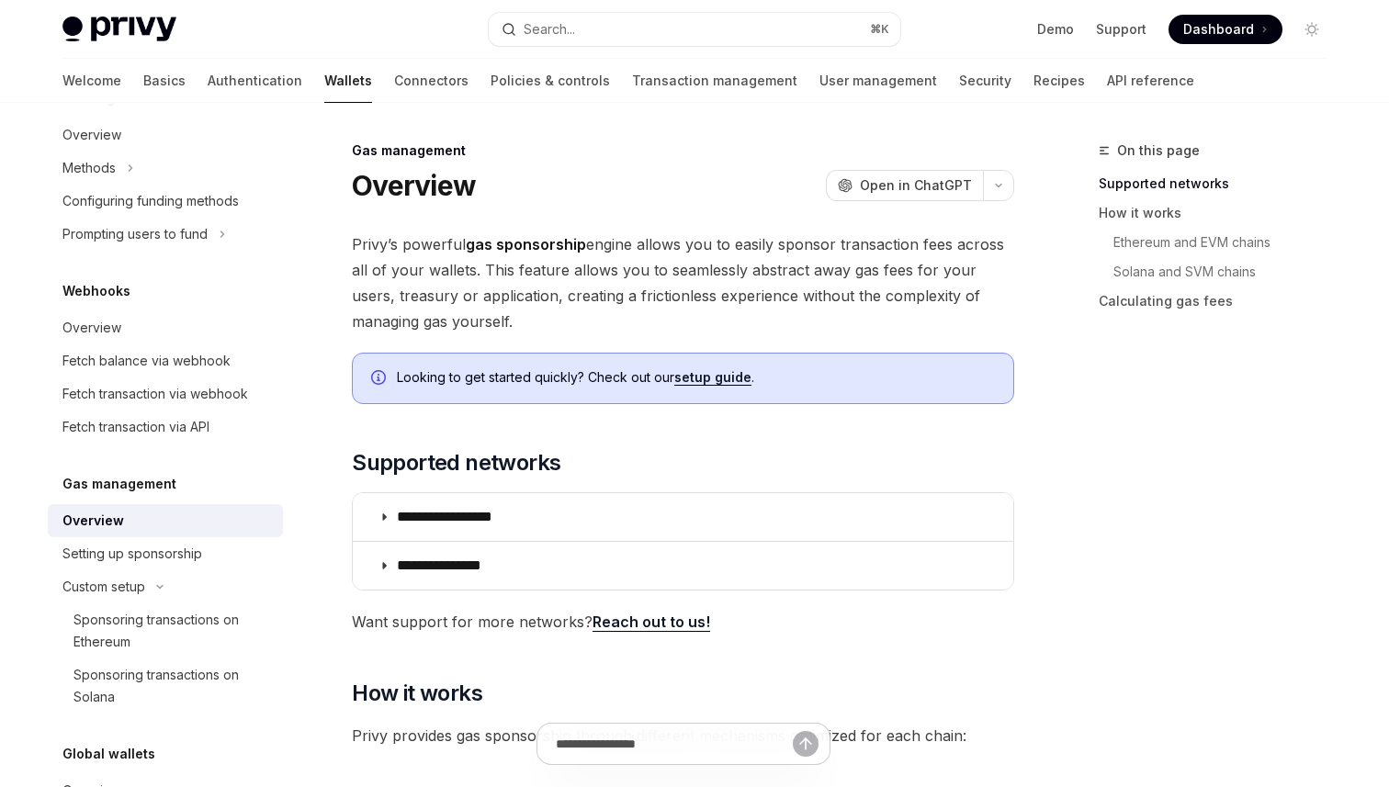
type textarea "*"
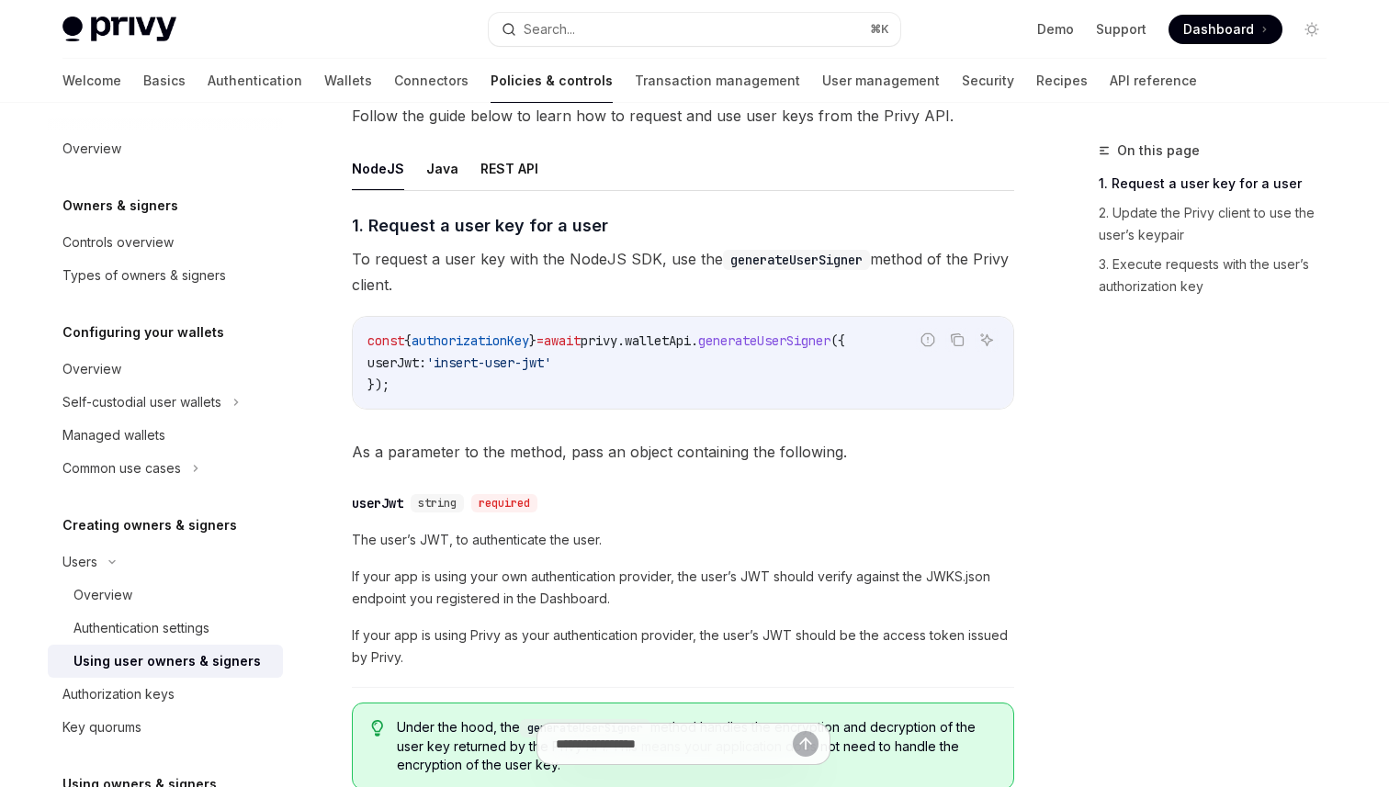
scroll to position [632, 0]
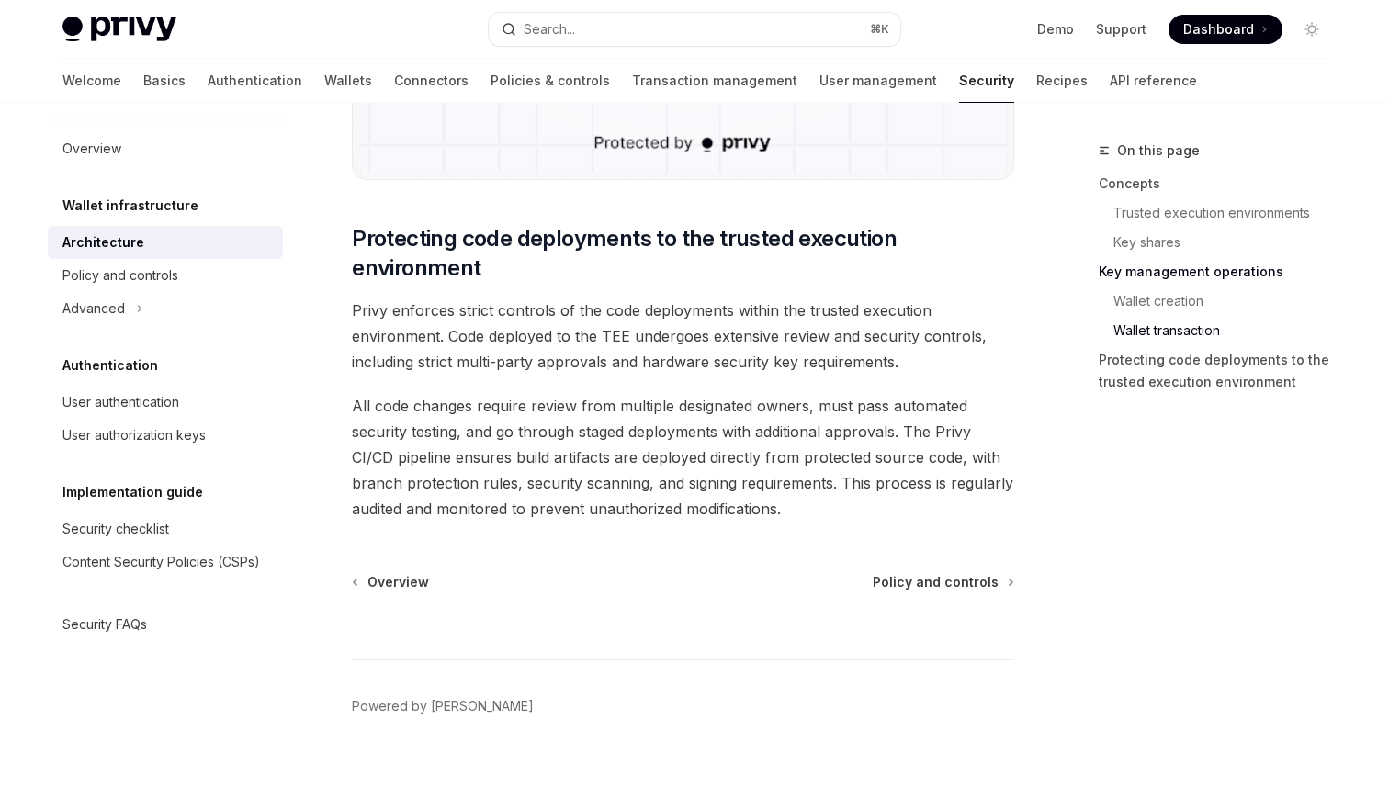
scroll to position [3868, 0]
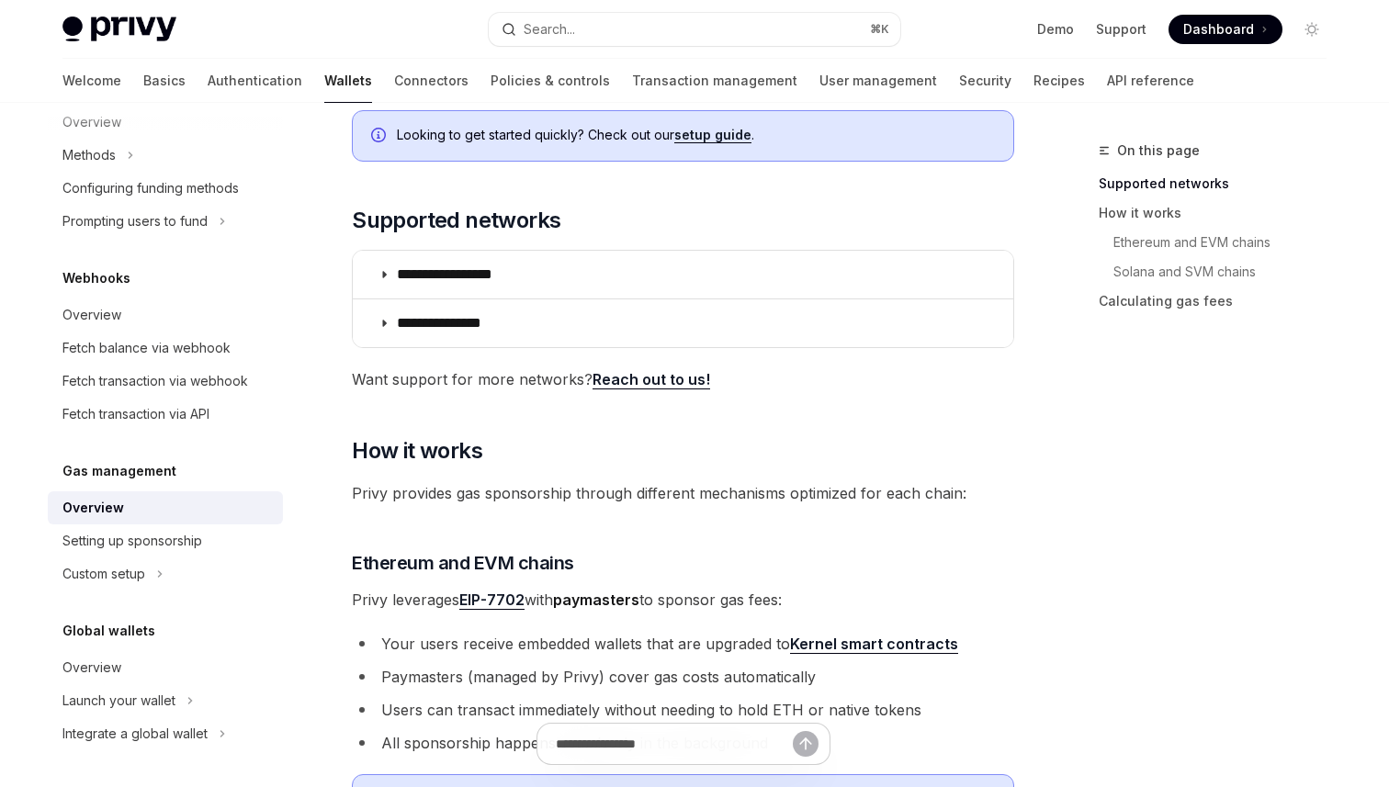
scroll to position [261, 0]
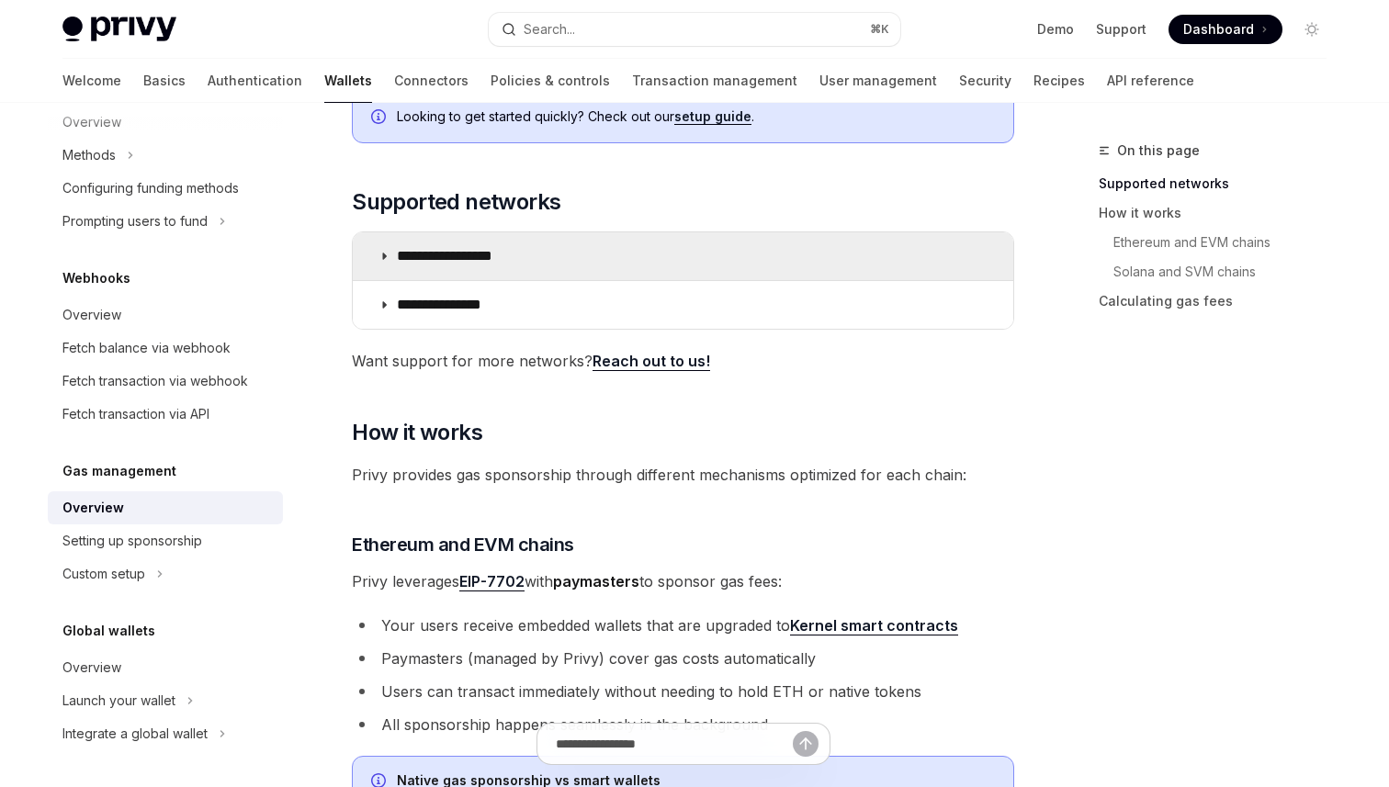
click at [767, 257] on summary "**********" at bounding box center [683, 256] width 660 height 48
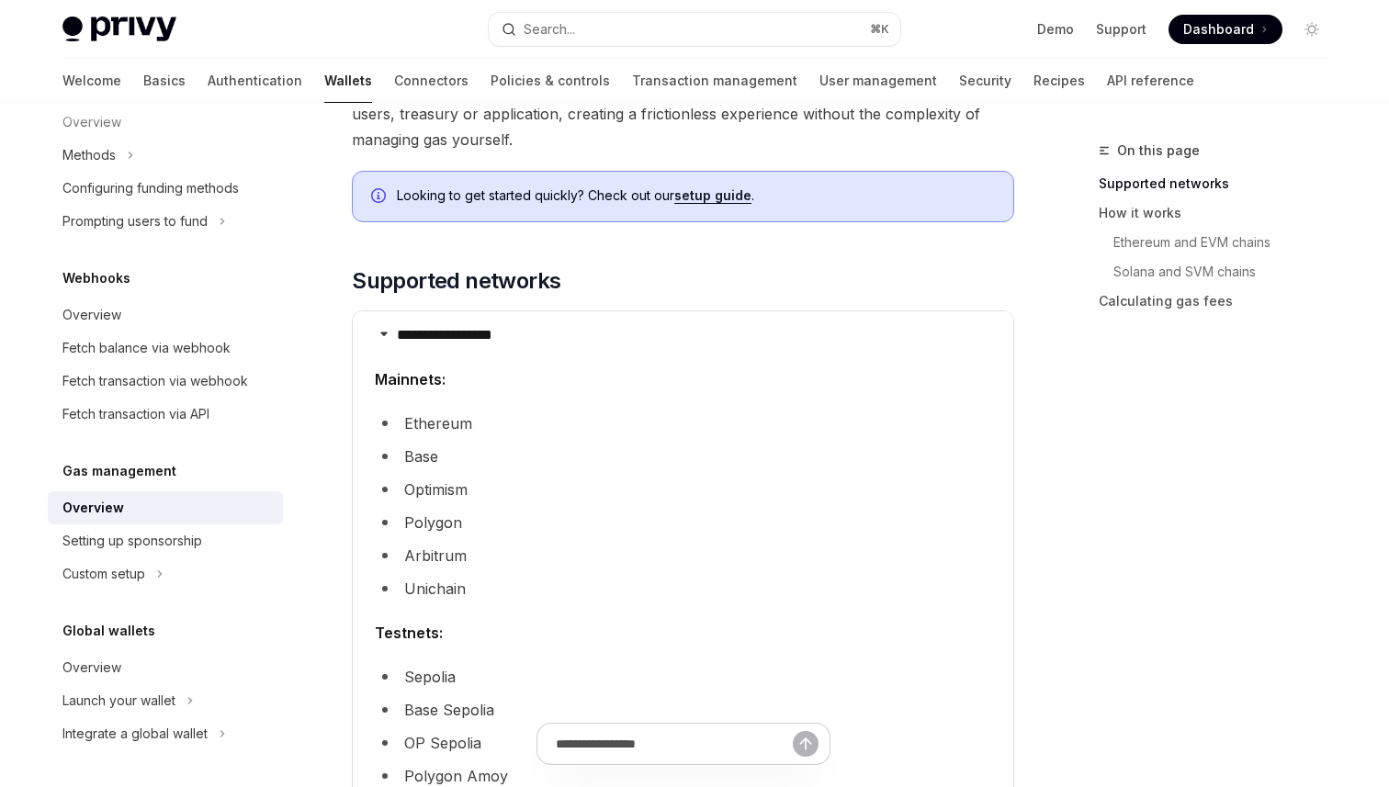
scroll to position [135, 0]
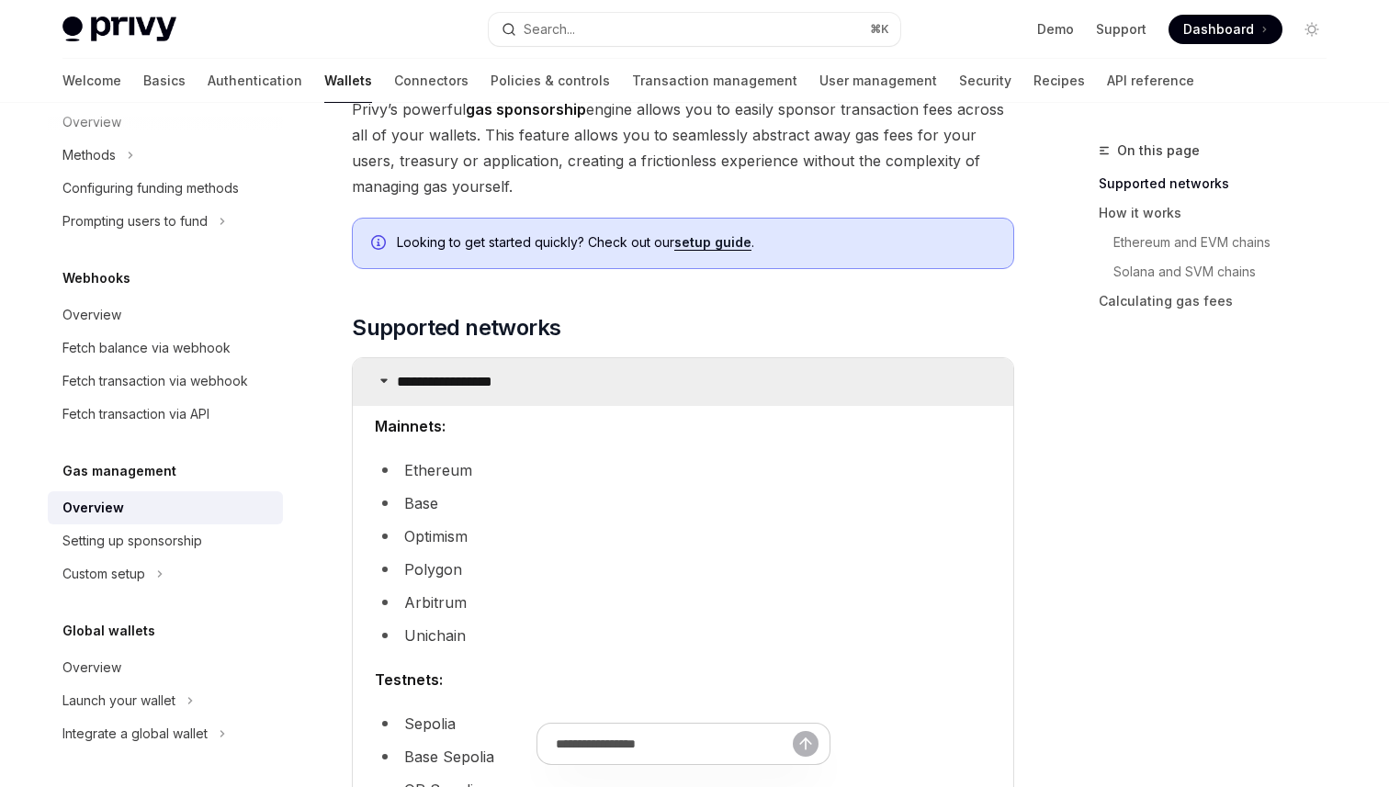
click at [540, 361] on summary "**********" at bounding box center [683, 382] width 660 height 48
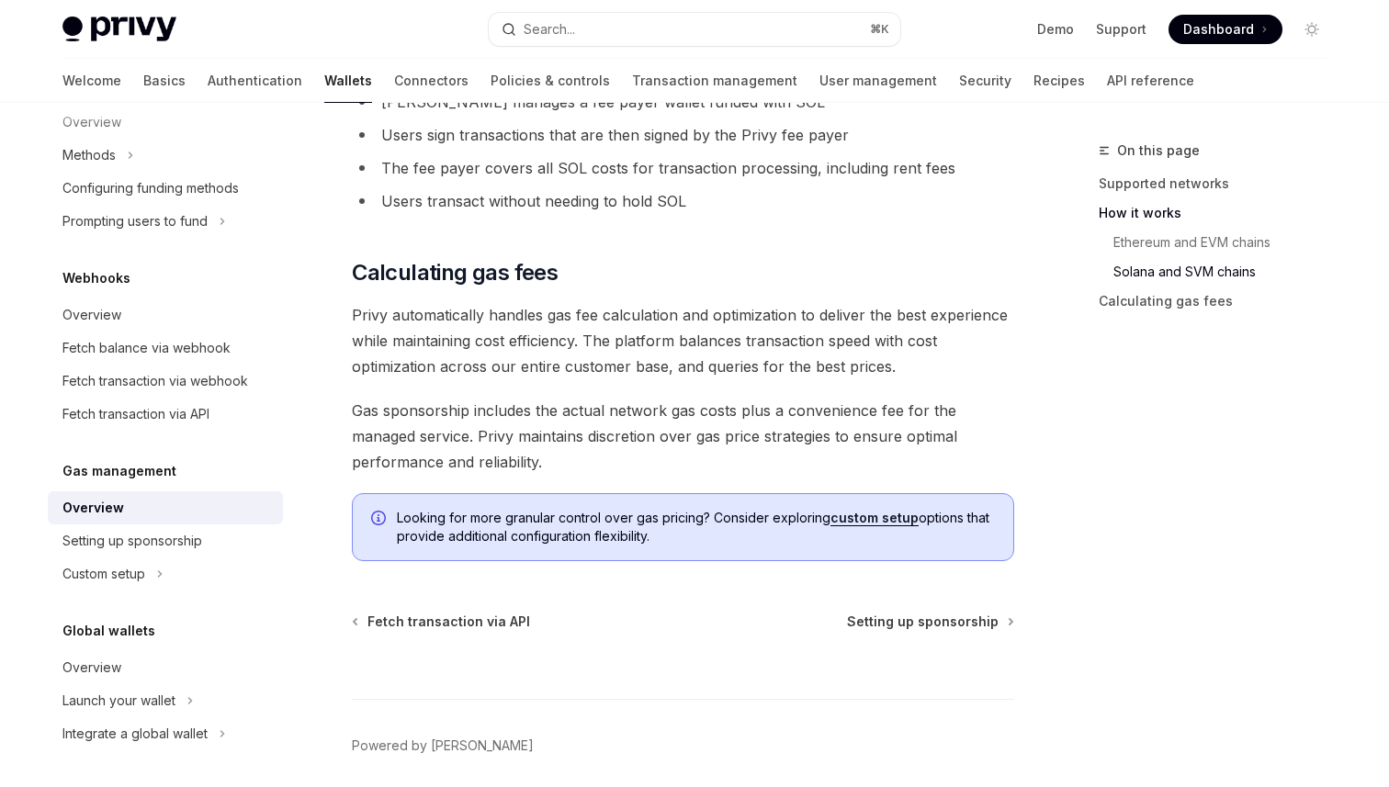
scroll to position [1329, 0]
click at [877, 512] on link "custom setup" at bounding box center [874, 516] width 88 height 17
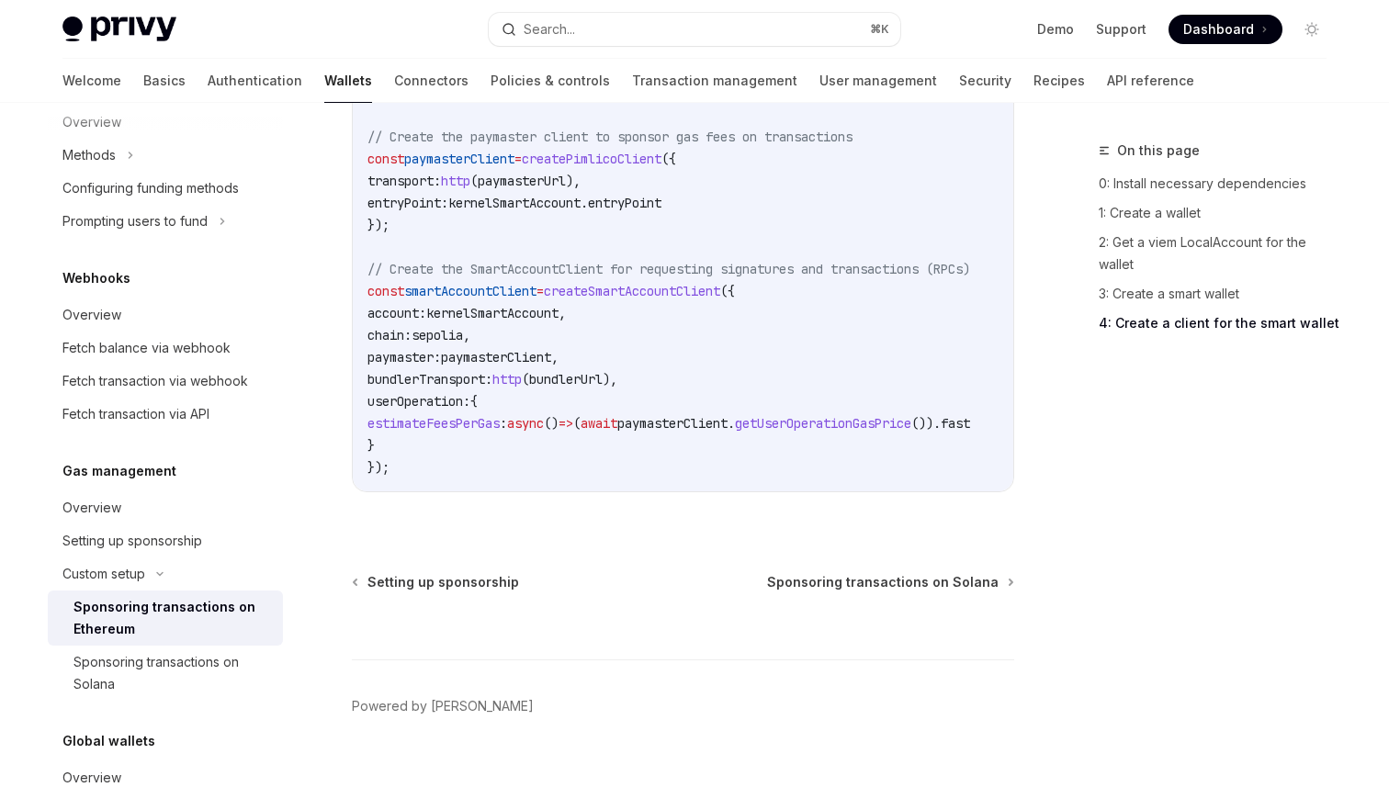
scroll to position [2387, 0]
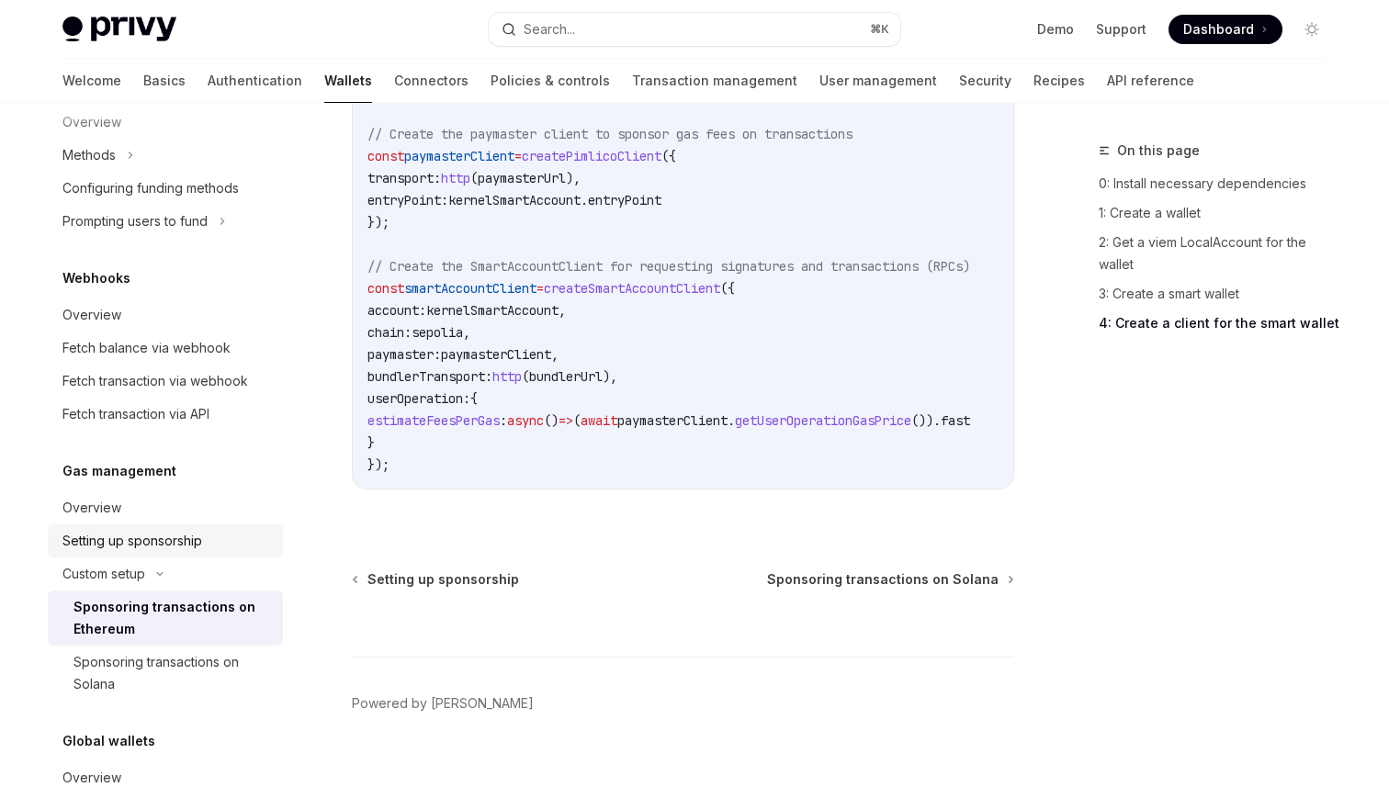
click at [187, 547] on div "Setting up sponsorship" at bounding box center [132, 541] width 140 height 22
type textarea "*"
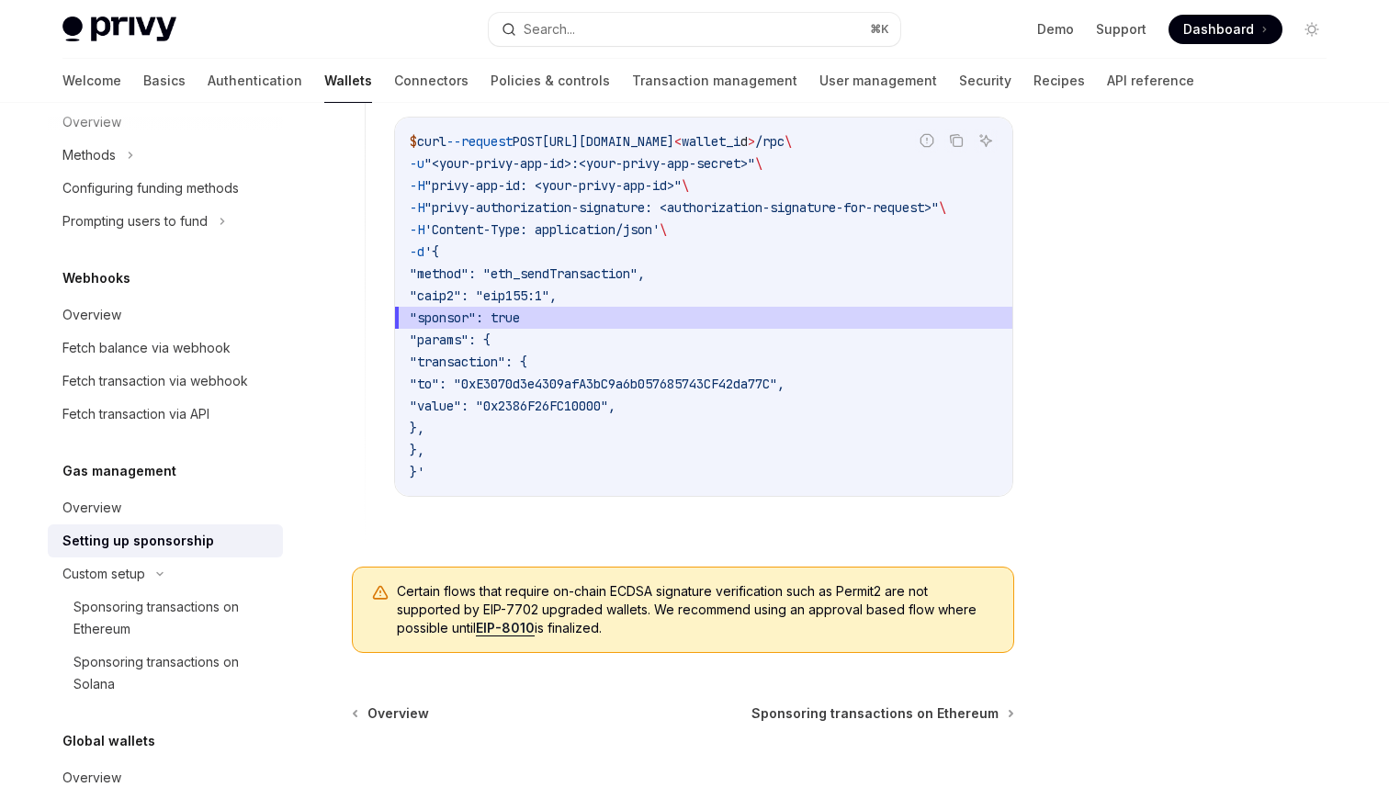
scroll to position [1205, 0]
